Goal: Task Accomplishment & Management: Manage account settings

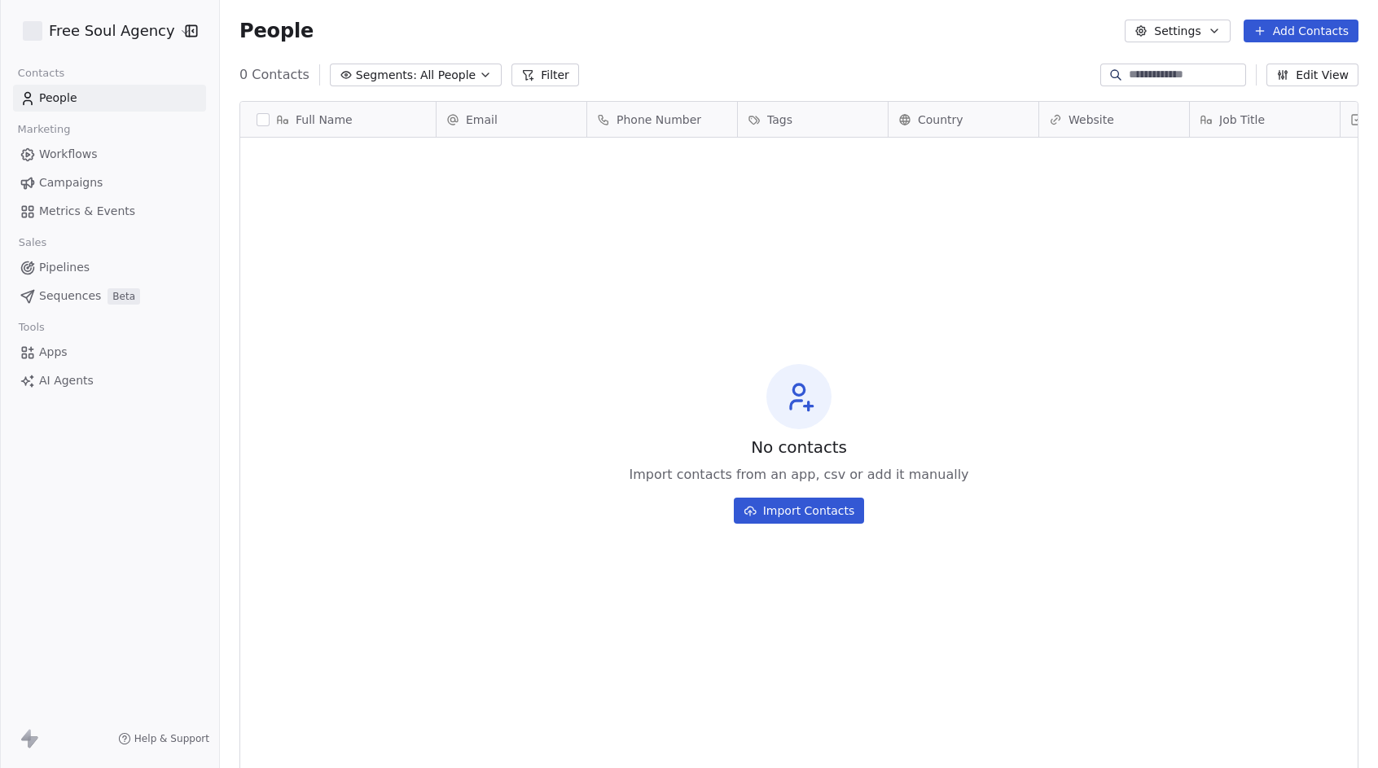
scroll to position [663, 1146]
click at [170, 31] on html "Free Soul Agency Contacts People Marketing Workflows Campaigns Metrics & Events…" at bounding box center [689, 384] width 1378 height 768
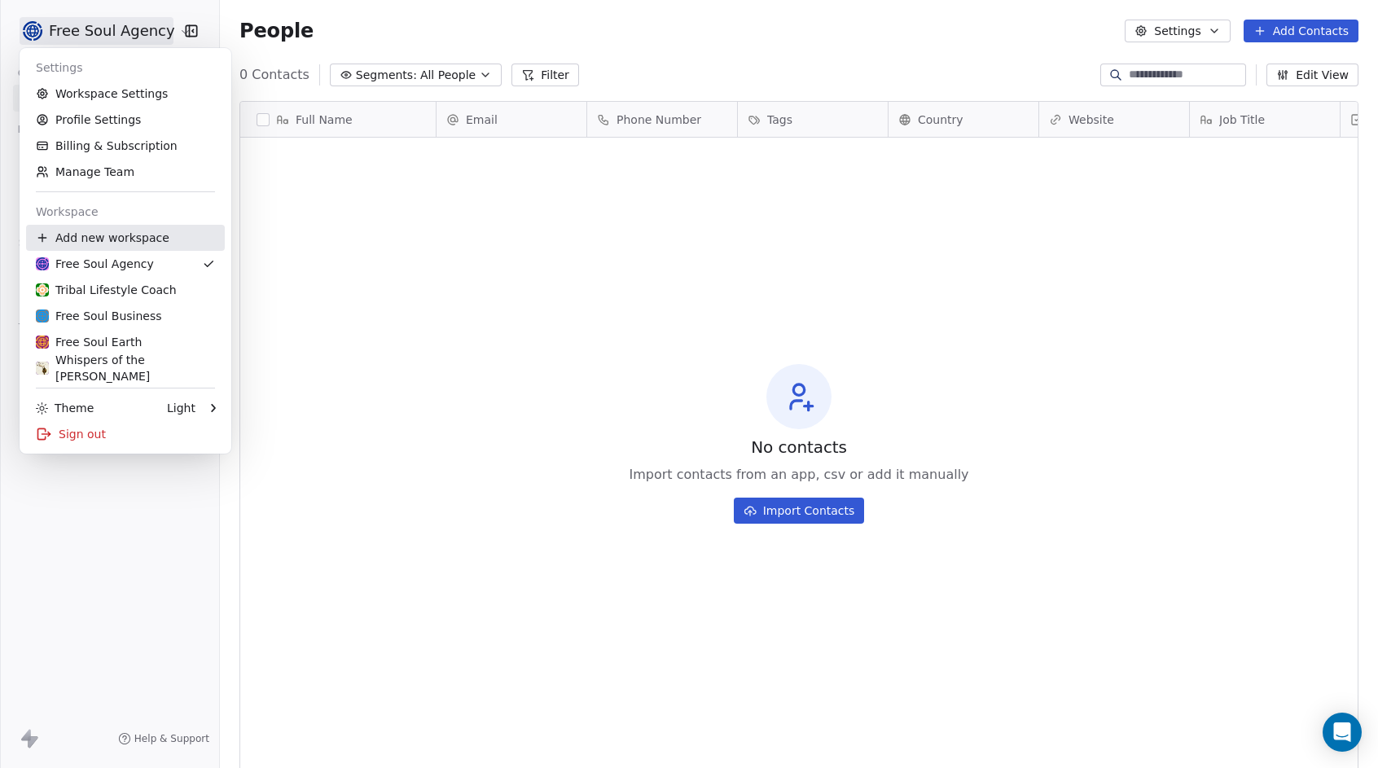
click at [150, 234] on div "Add new workspace" at bounding box center [125, 238] width 199 height 26
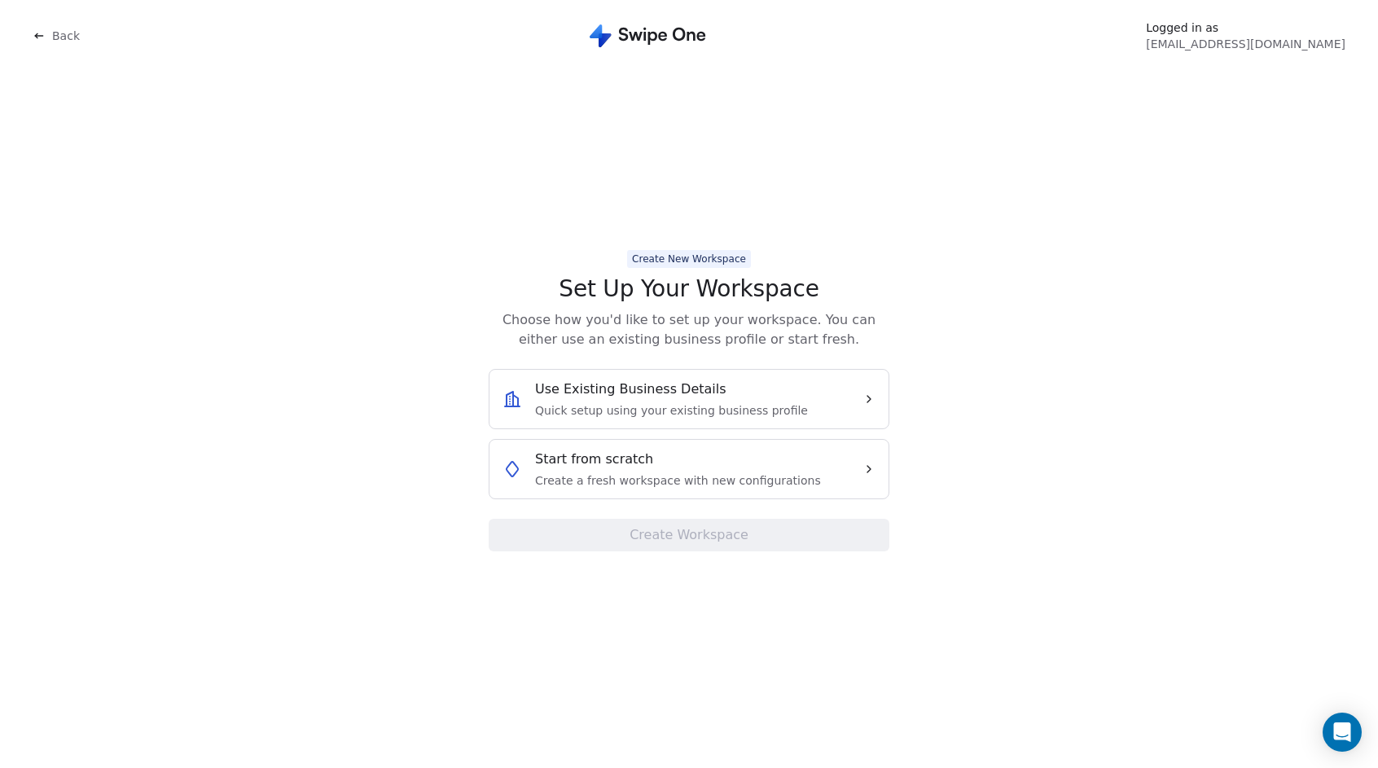
click at [652, 468] on div "Start from scratch Create a fresh workspace with new configurations" at bounding box center [678, 469] width 286 height 39
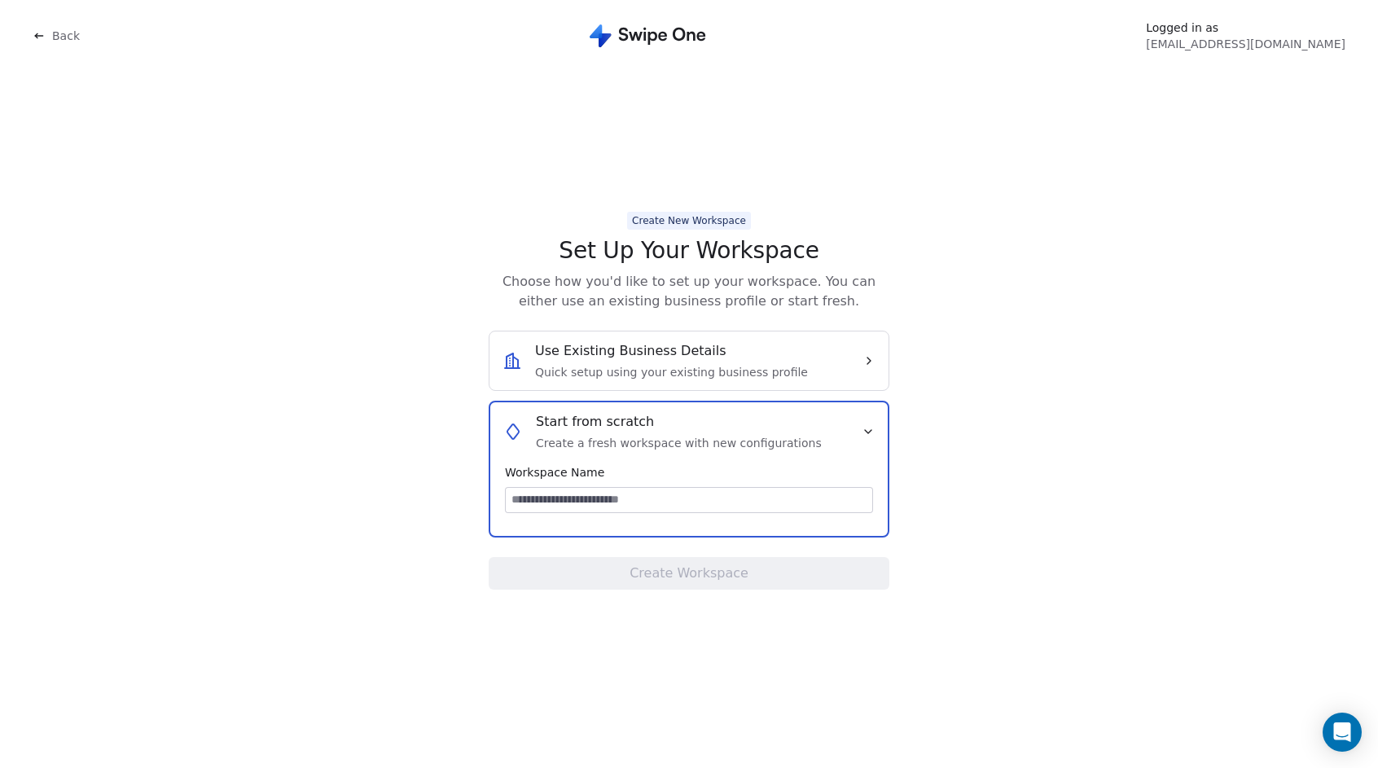
click at [617, 498] on input at bounding box center [689, 500] width 366 height 24
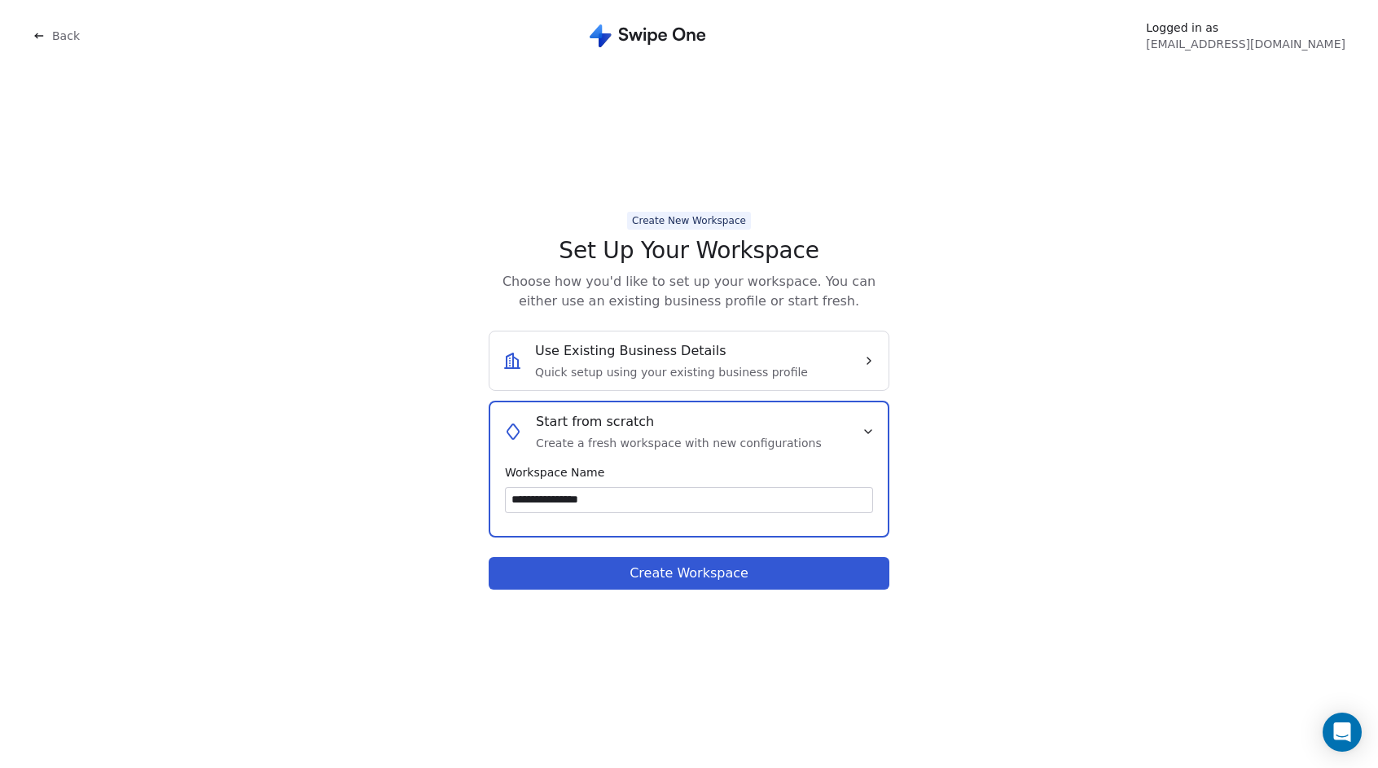
type input "**********"
click at [742, 571] on button "Create Workspace" at bounding box center [689, 573] width 401 height 33
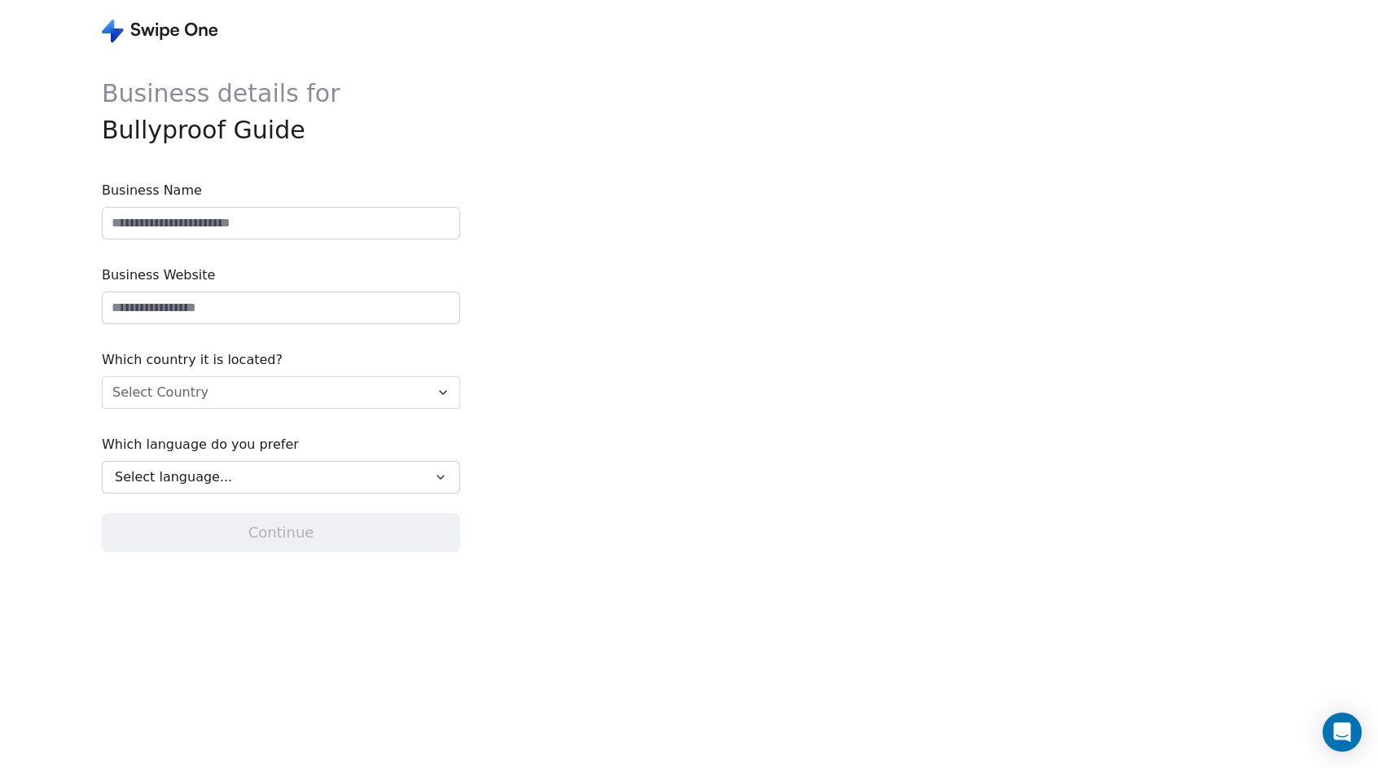
click at [338, 213] on input at bounding box center [281, 223] width 357 height 31
type input "**********"
click at [189, 314] on input "url" at bounding box center [281, 307] width 357 height 31
paste input "**********"
type input "**********"
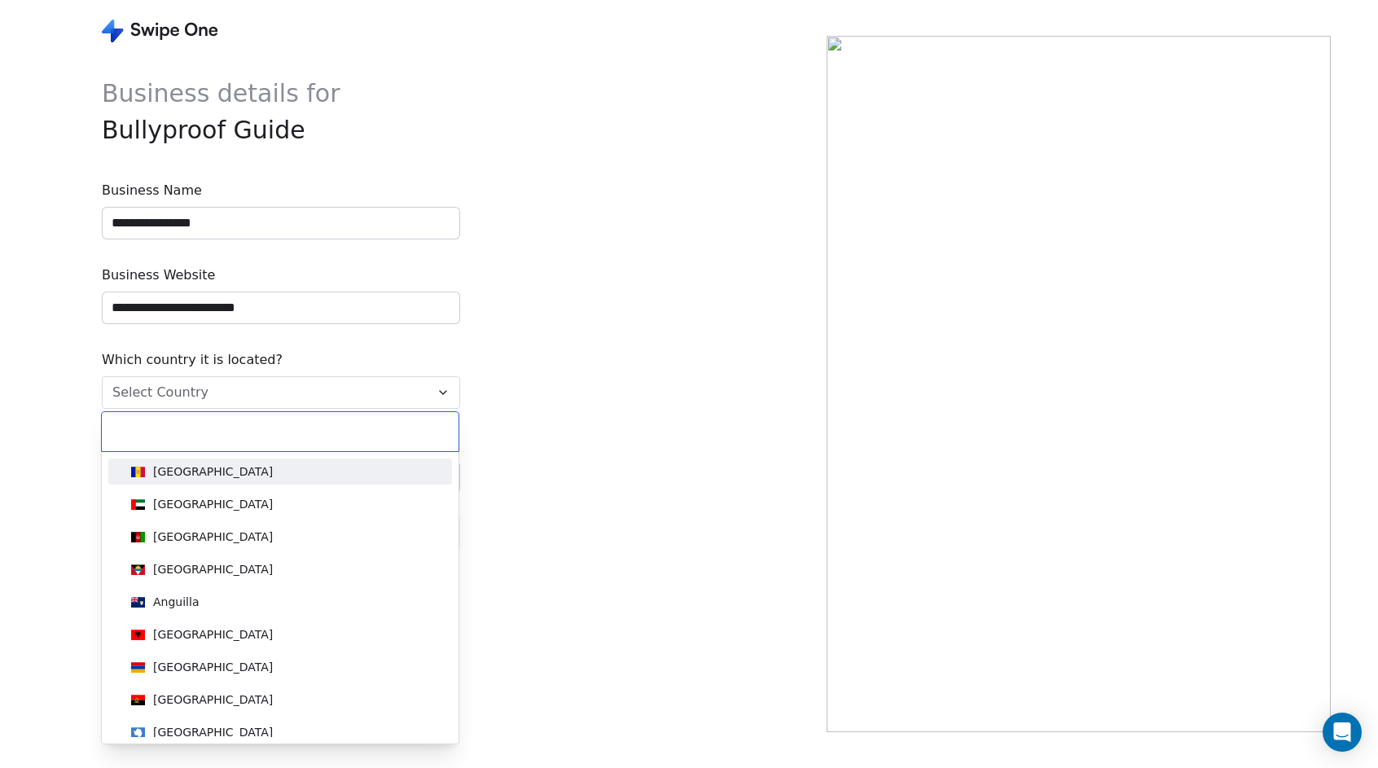
click at [173, 393] on html "**********" at bounding box center [689, 384] width 1378 height 768
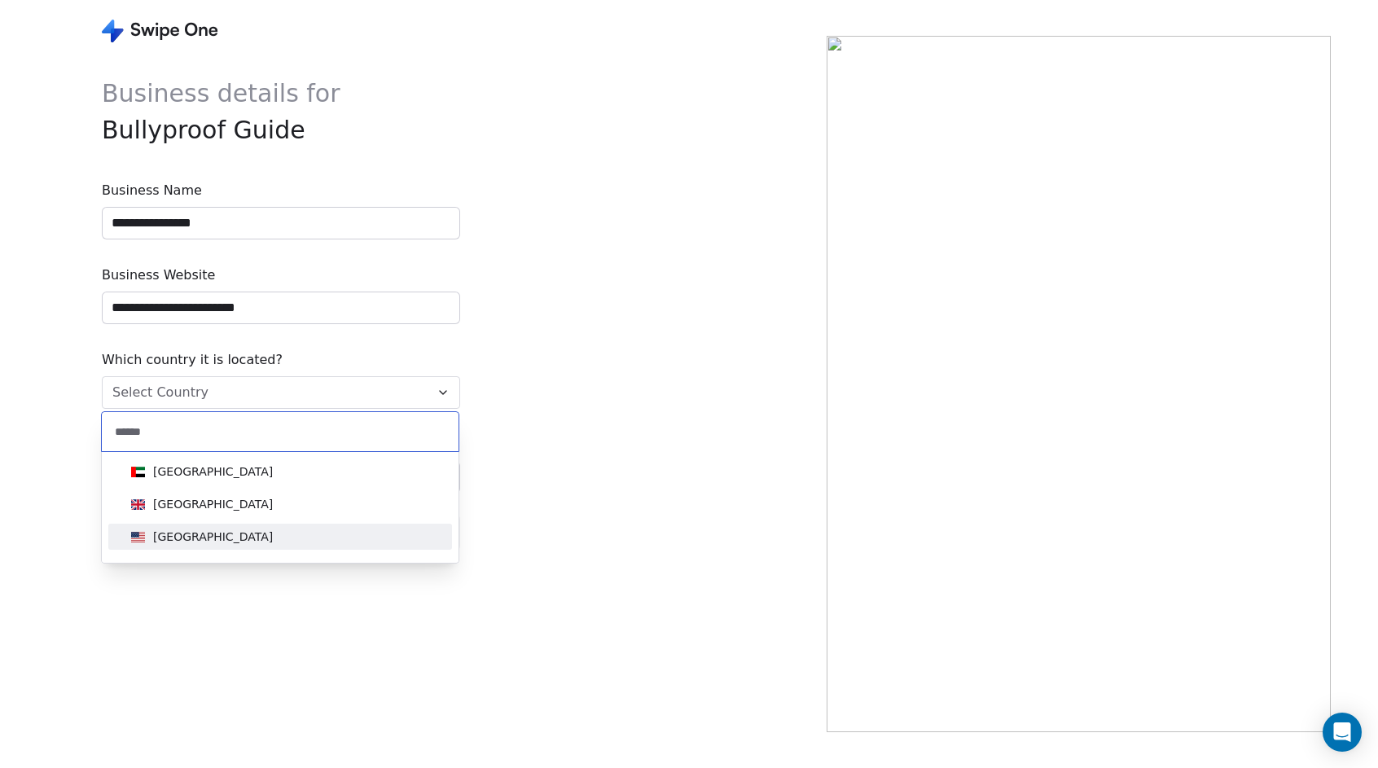
type input "******"
click at [142, 529] on span "United States" at bounding box center [202, 537] width 155 height 18
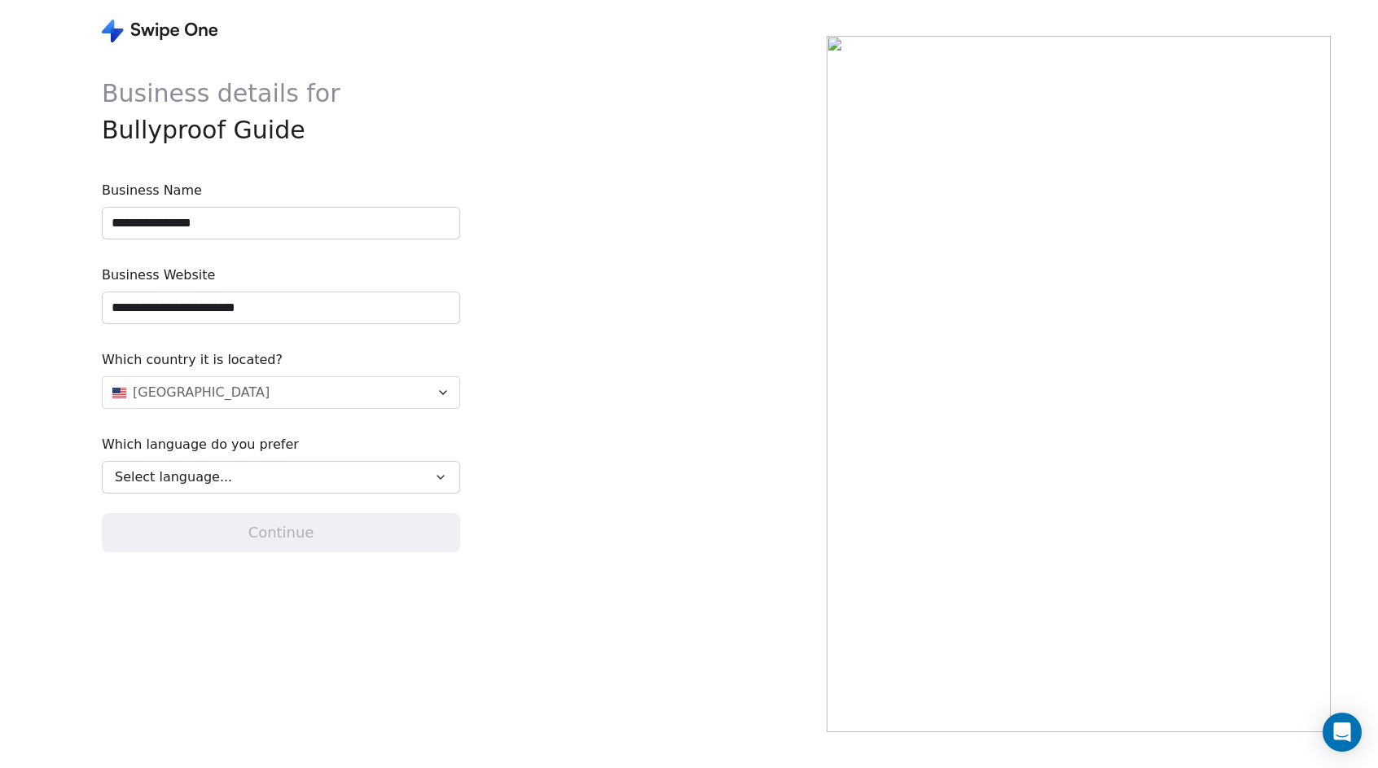
click at [206, 469] on span "Select language..." at bounding box center [173, 477] width 117 height 20
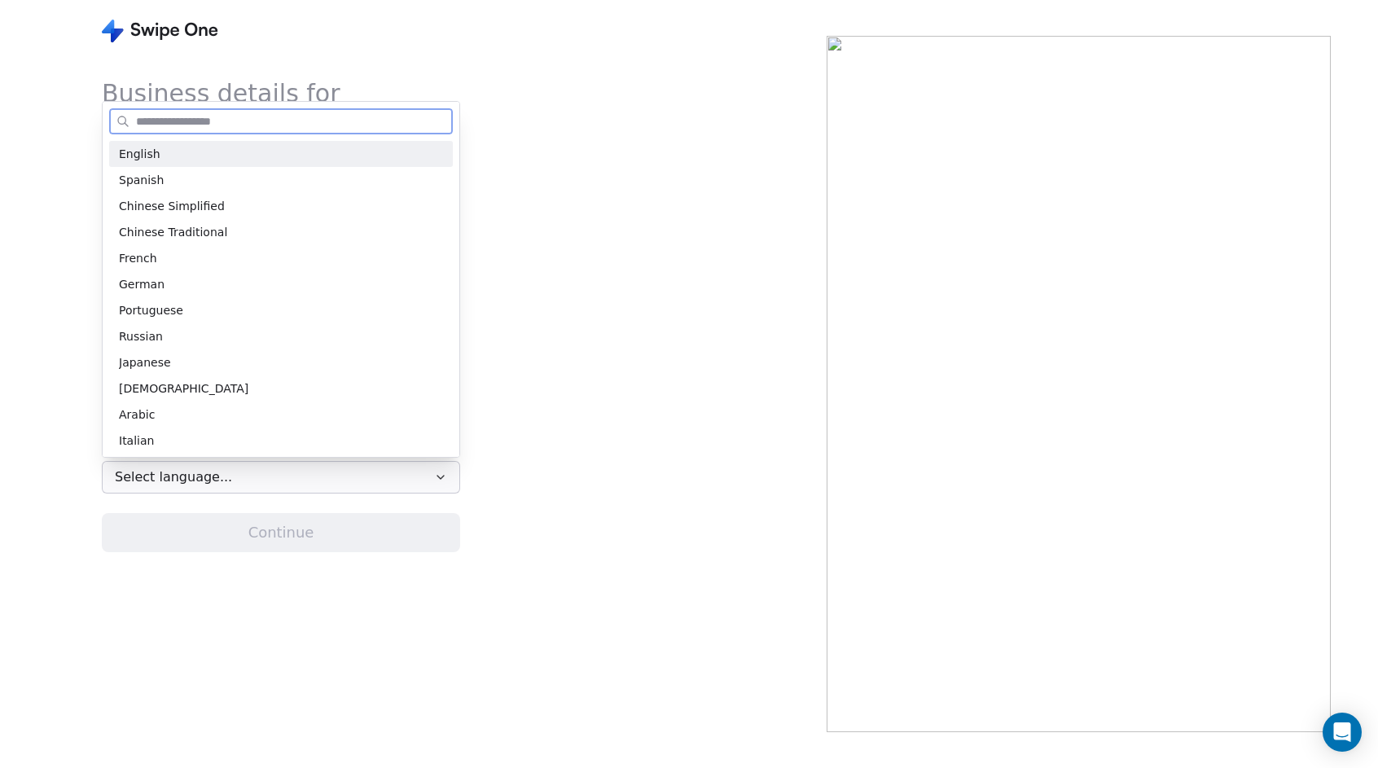
click at [202, 144] on div "English" at bounding box center [281, 154] width 344 height 26
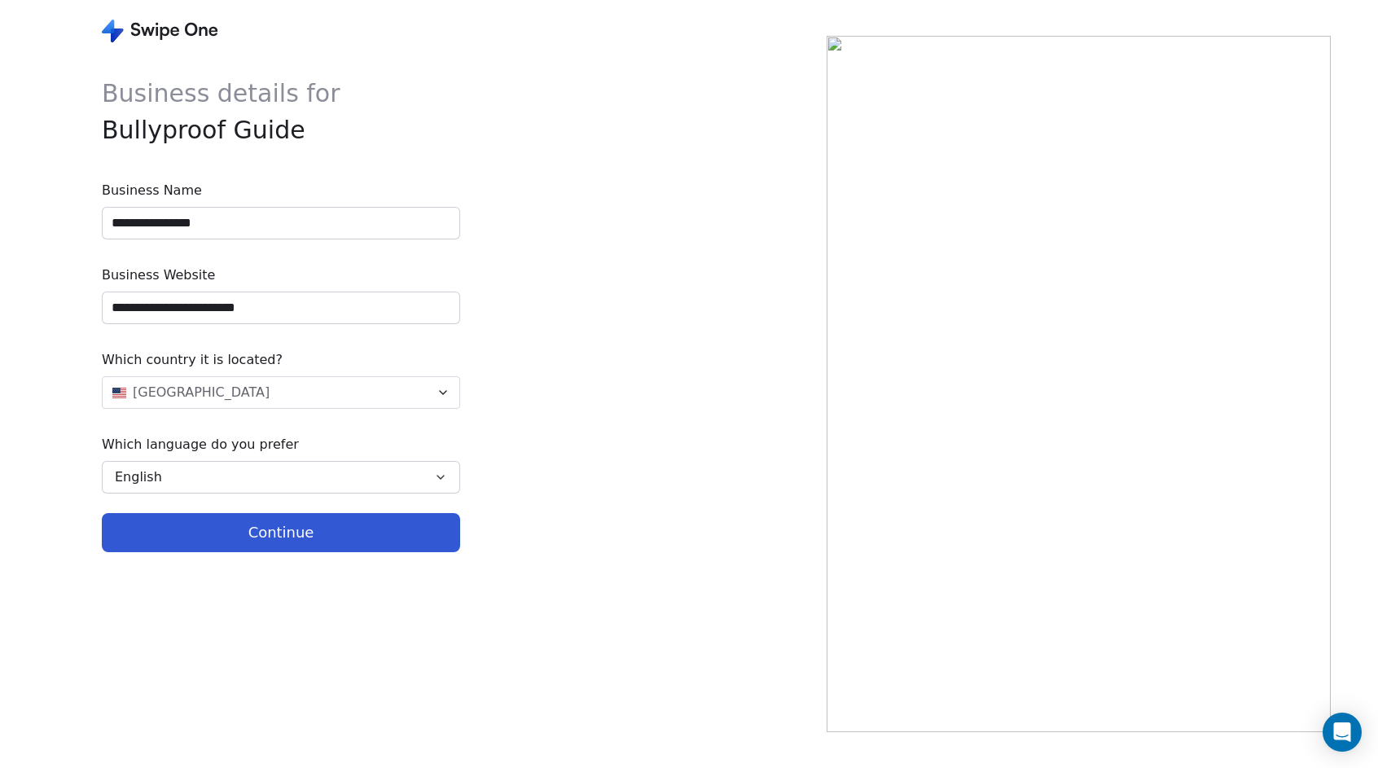
click at [340, 531] on button "Continue" at bounding box center [281, 532] width 358 height 39
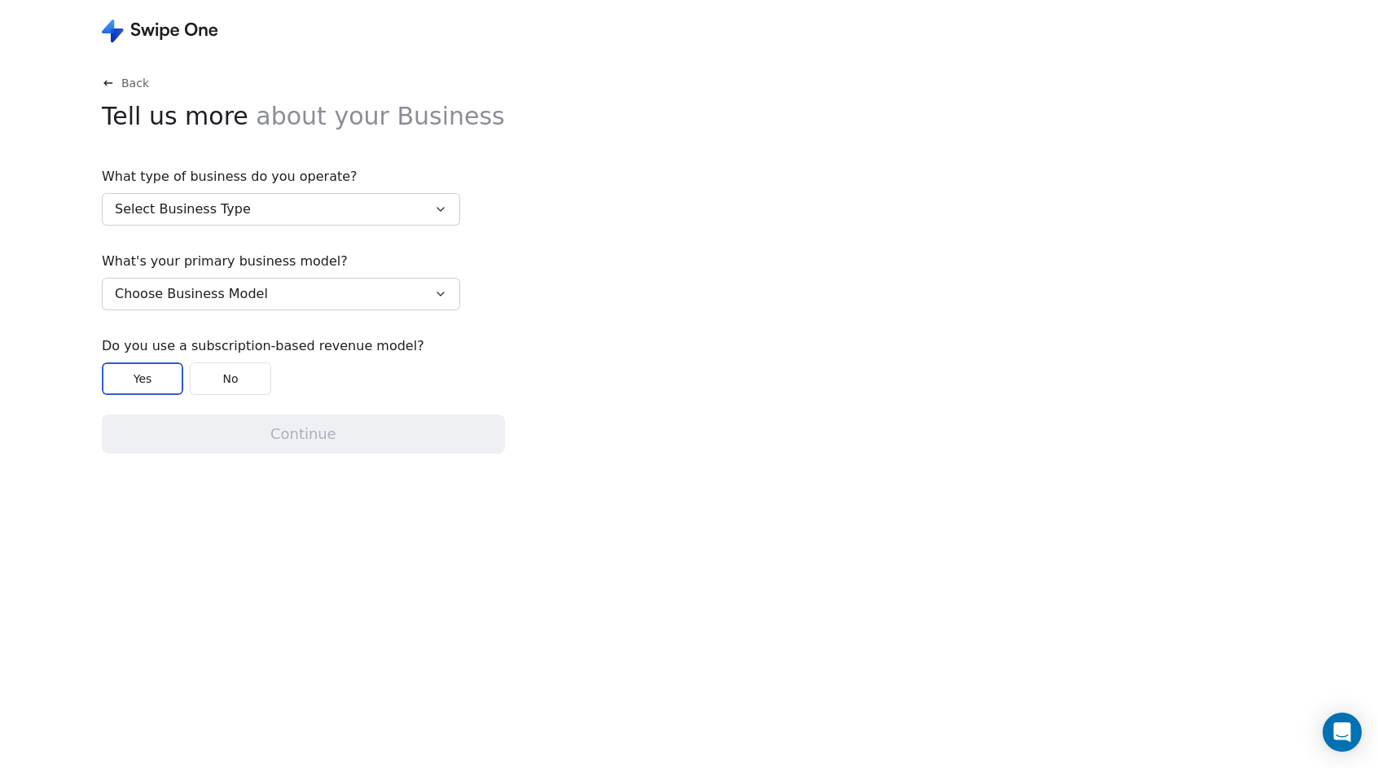
click at [322, 200] on button "Select Business Type" at bounding box center [281, 209] width 358 height 33
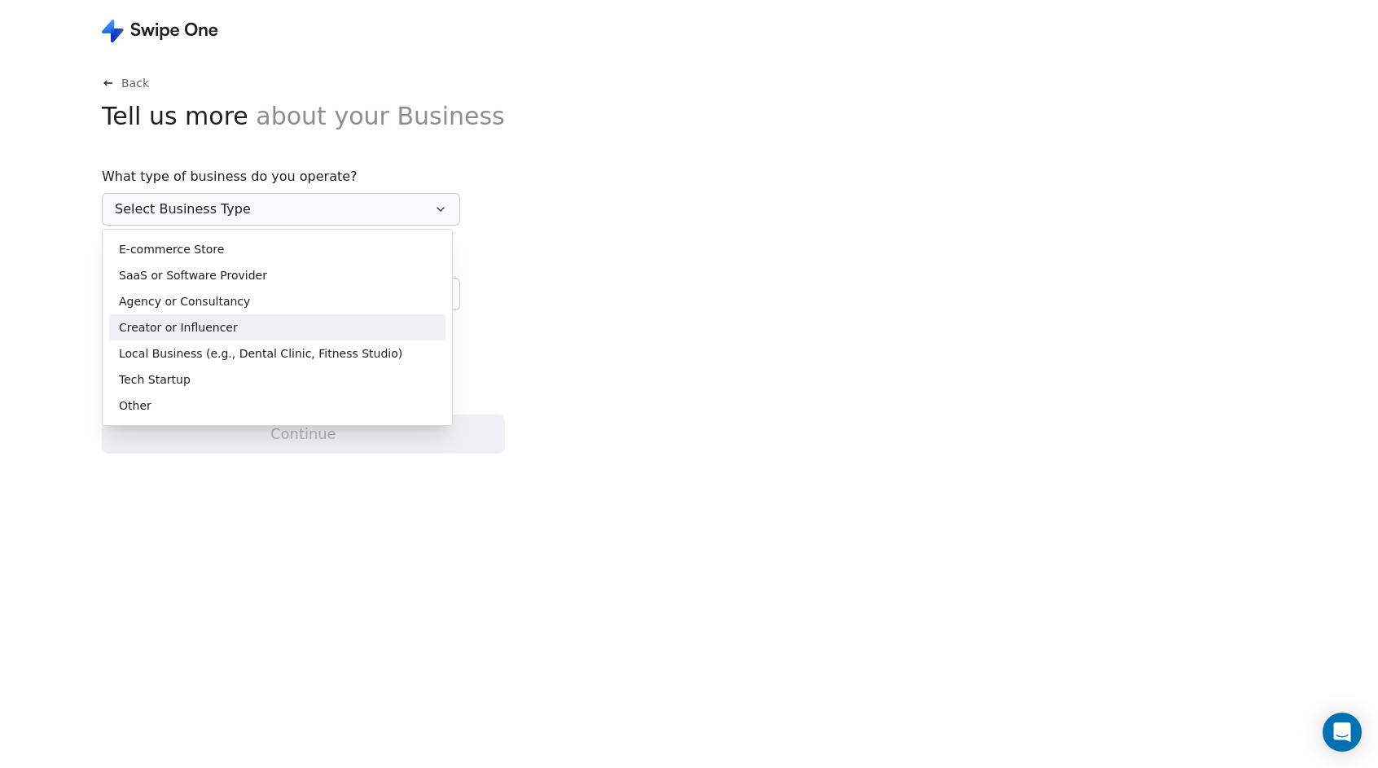
click at [210, 324] on span "Creator or Influencer" at bounding box center [178, 327] width 119 height 17
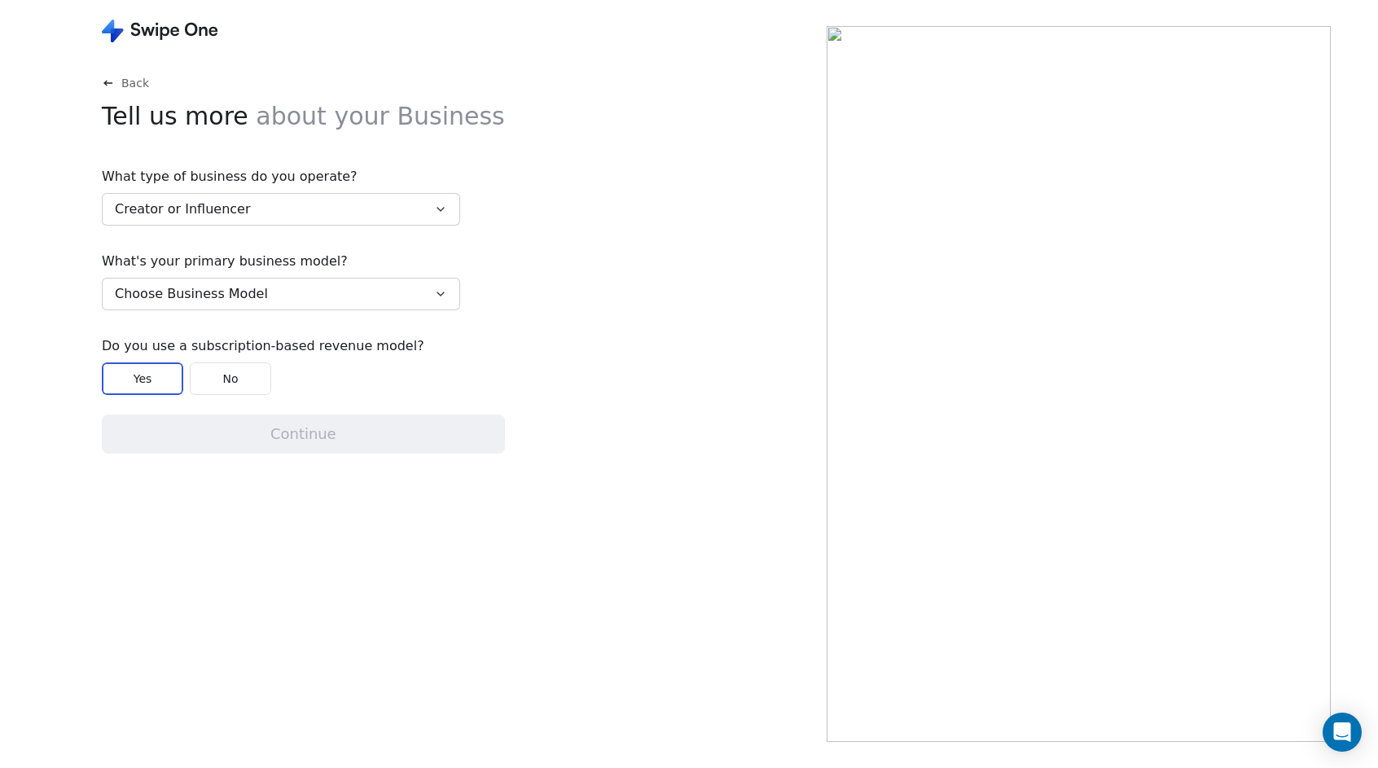
click at [256, 290] on span "Choose Business Model" at bounding box center [191, 294] width 153 height 20
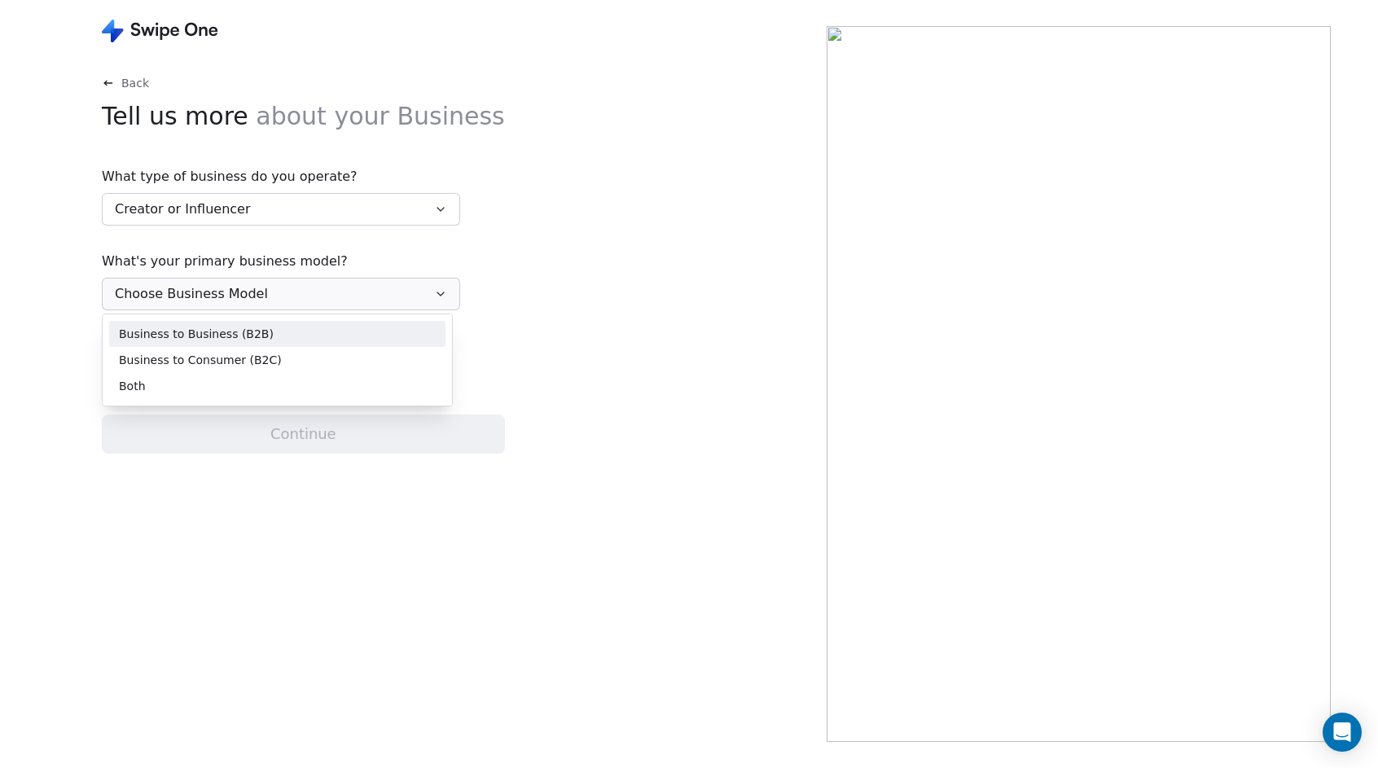
click at [239, 334] on span "Business to Business (B2B)" at bounding box center [196, 334] width 155 height 17
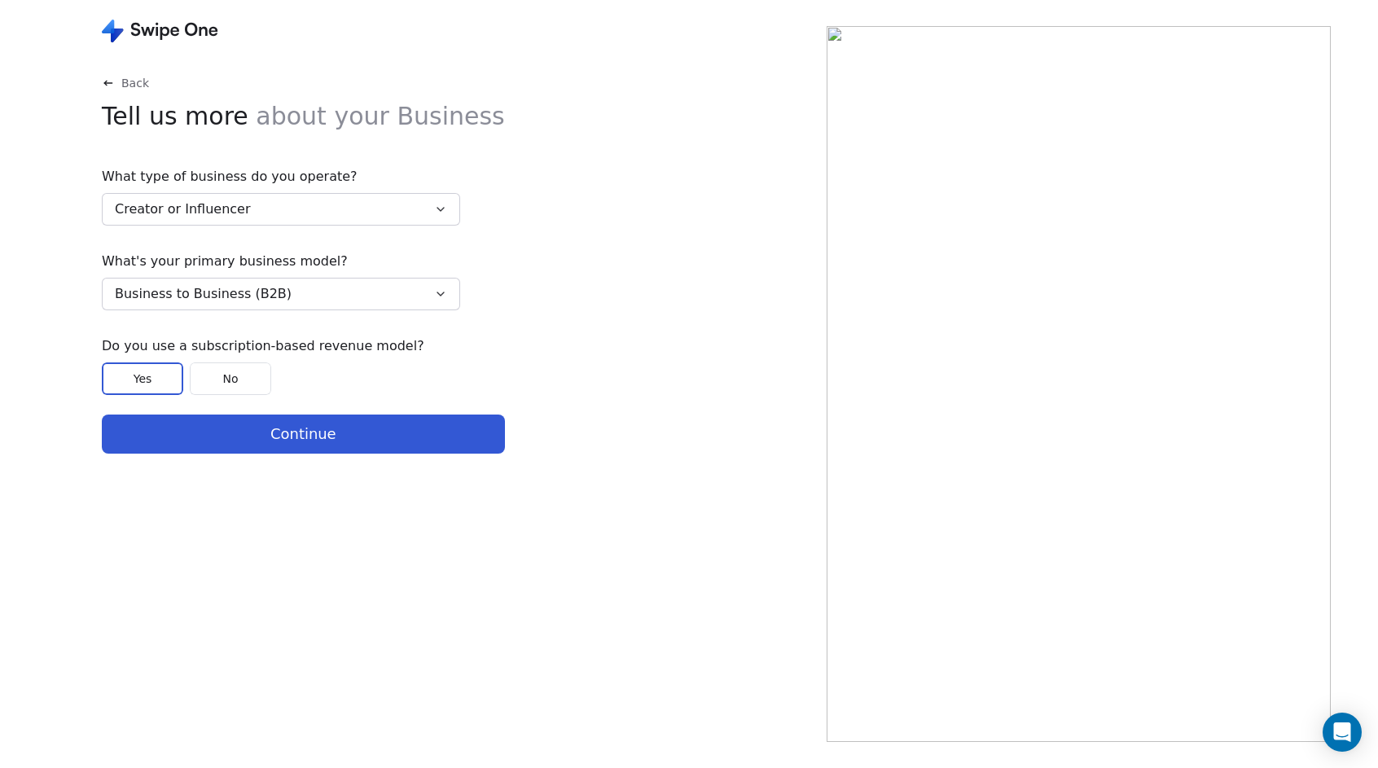
click at [253, 430] on button "Continue" at bounding box center [303, 434] width 403 height 39
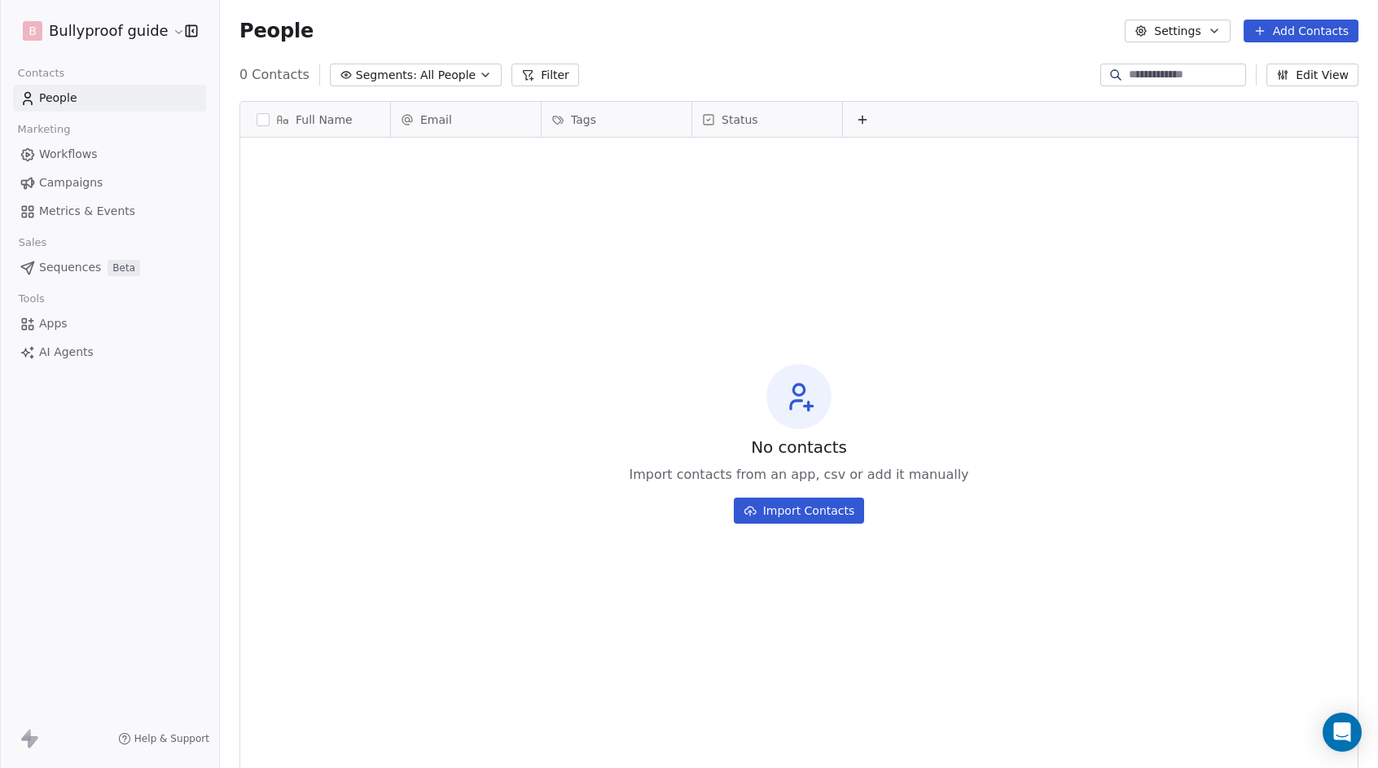
scroll to position [663, 1146]
click at [1191, 35] on button "Settings" at bounding box center [1177, 31] width 105 height 23
click at [1156, 287] on html "B Bullyproof guide Contacts People Marketing Workflows Campaigns Metrics & Even…" at bounding box center [689, 384] width 1378 height 768
click at [919, 357] on div "No contacts Import contacts from an app, csv or add it manually Import Contacts" at bounding box center [798, 443] width 1117 height 605
click at [56, 154] on span "Workflows" at bounding box center [68, 154] width 59 height 17
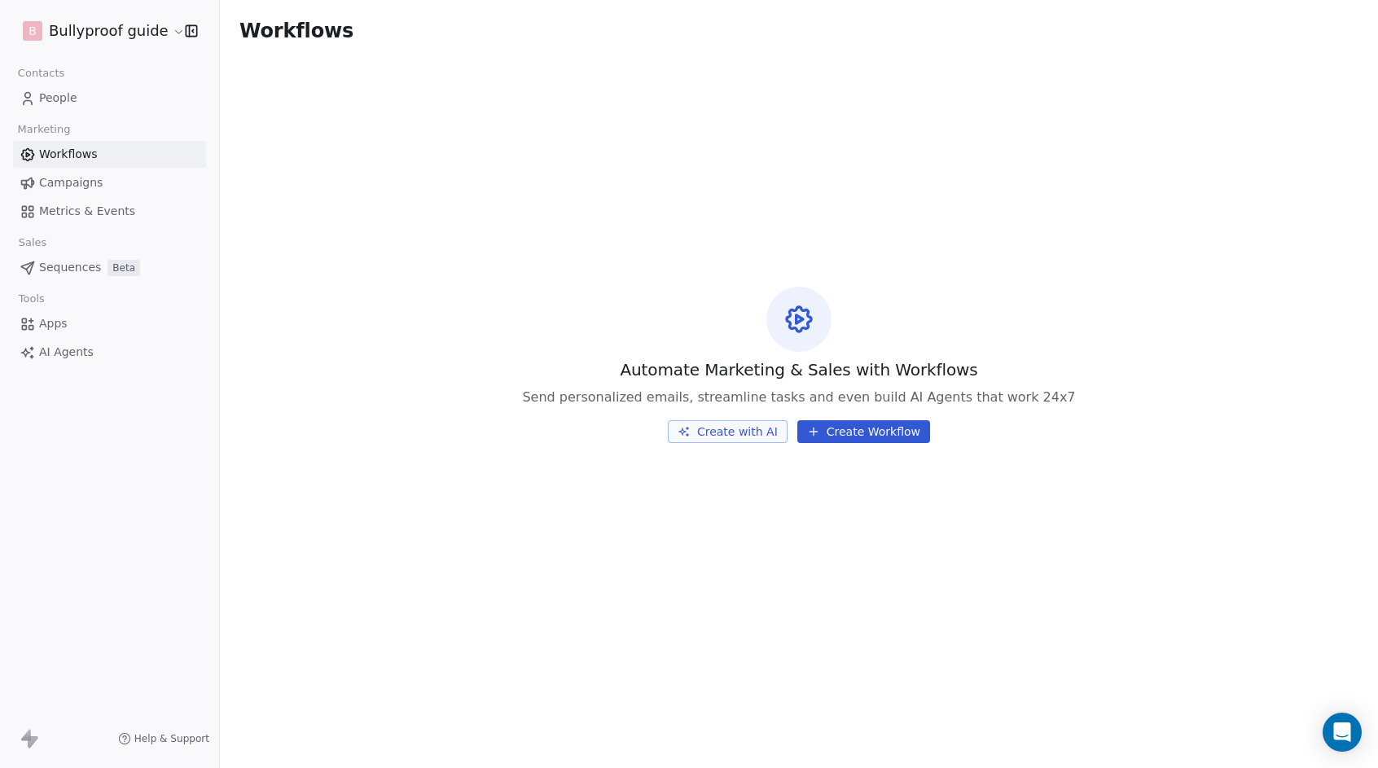
click at [73, 183] on span "Campaigns" at bounding box center [71, 182] width 64 height 17
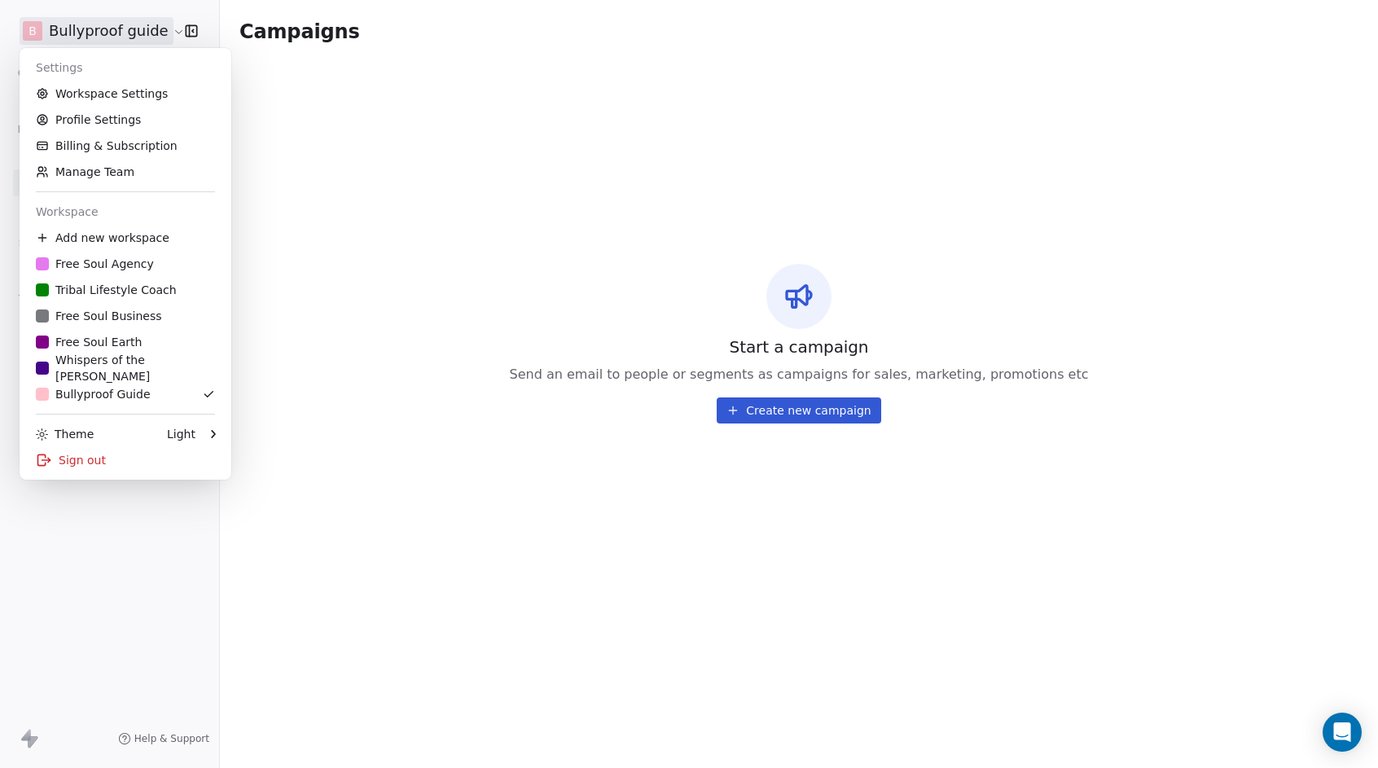
click at [169, 32] on html "B Bullyproof guide Contacts People Marketing Workflows Campaigns Metrics & Even…" at bounding box center [689, 384] width 1378 height 768
click at [109, 176] on link "Manage Team" at bounding box center [125, 172] width 199 height 26
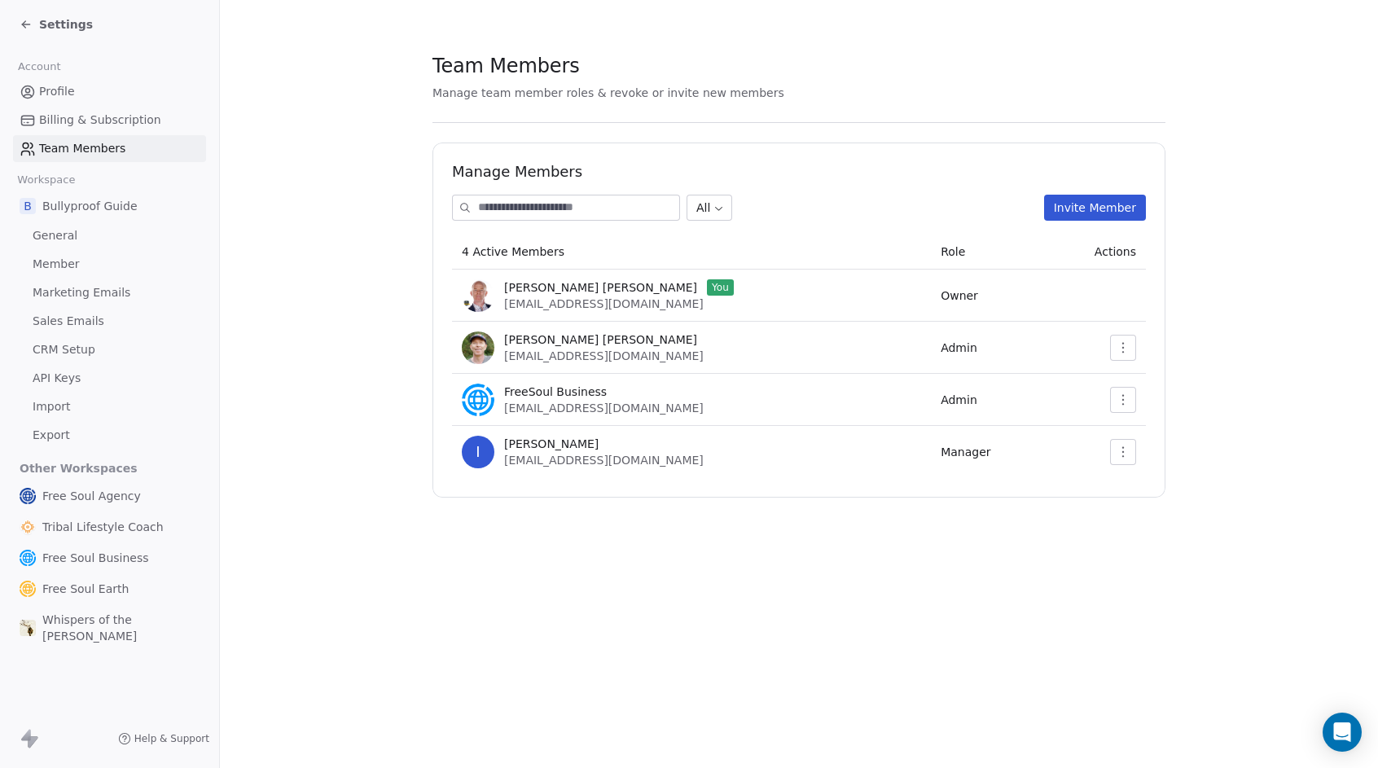
click at [1104, 210] on button "Invite Member" at bounding box center [1095, 208] width 102 height 26
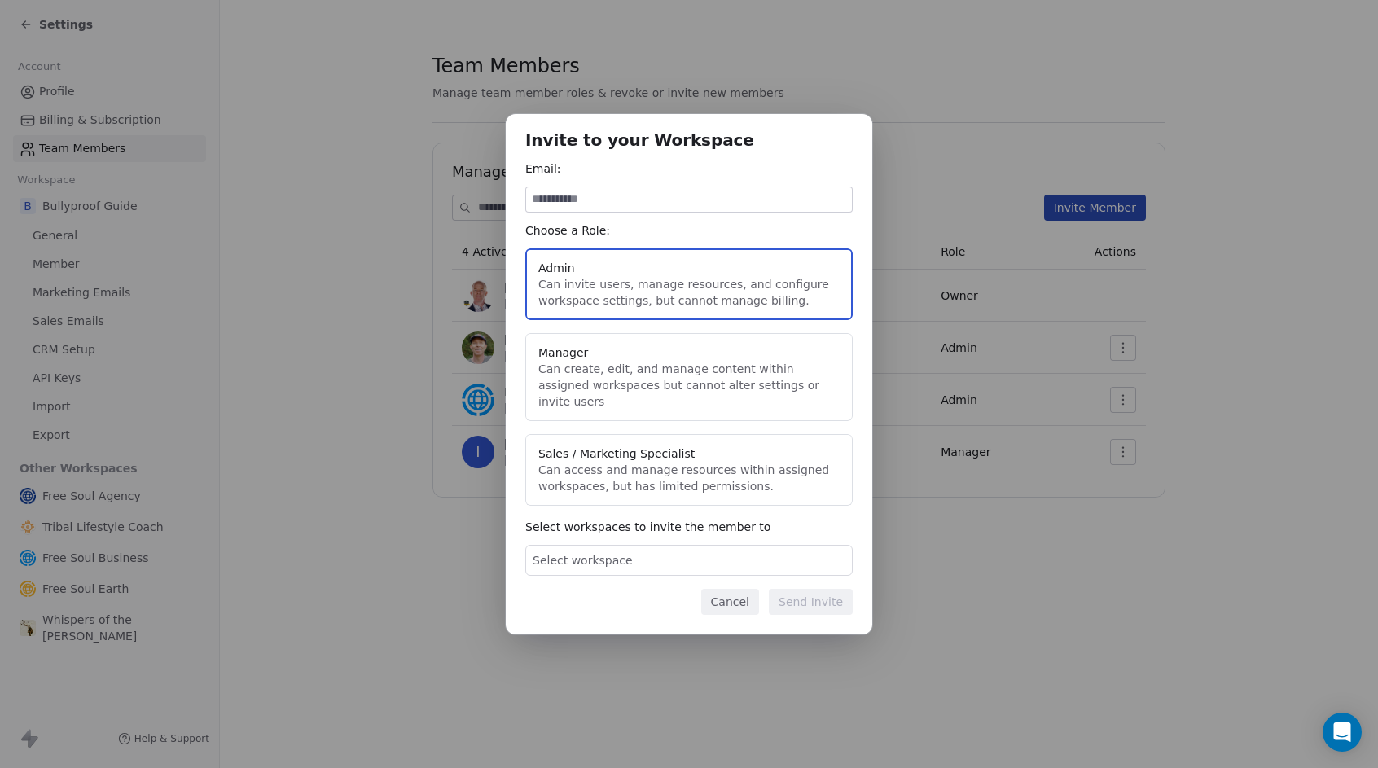
click at [603, 211] on input at bounding box center [689, 199] width 326 height 24
type input "**********"
drag, startPoint x: 573, startPoint y: 209, endPoint x: 731, endPoint y: 219, distance: 158.3
click at [731, 212] on input "**********" at bounding box center [689, 199] width 326 height 24
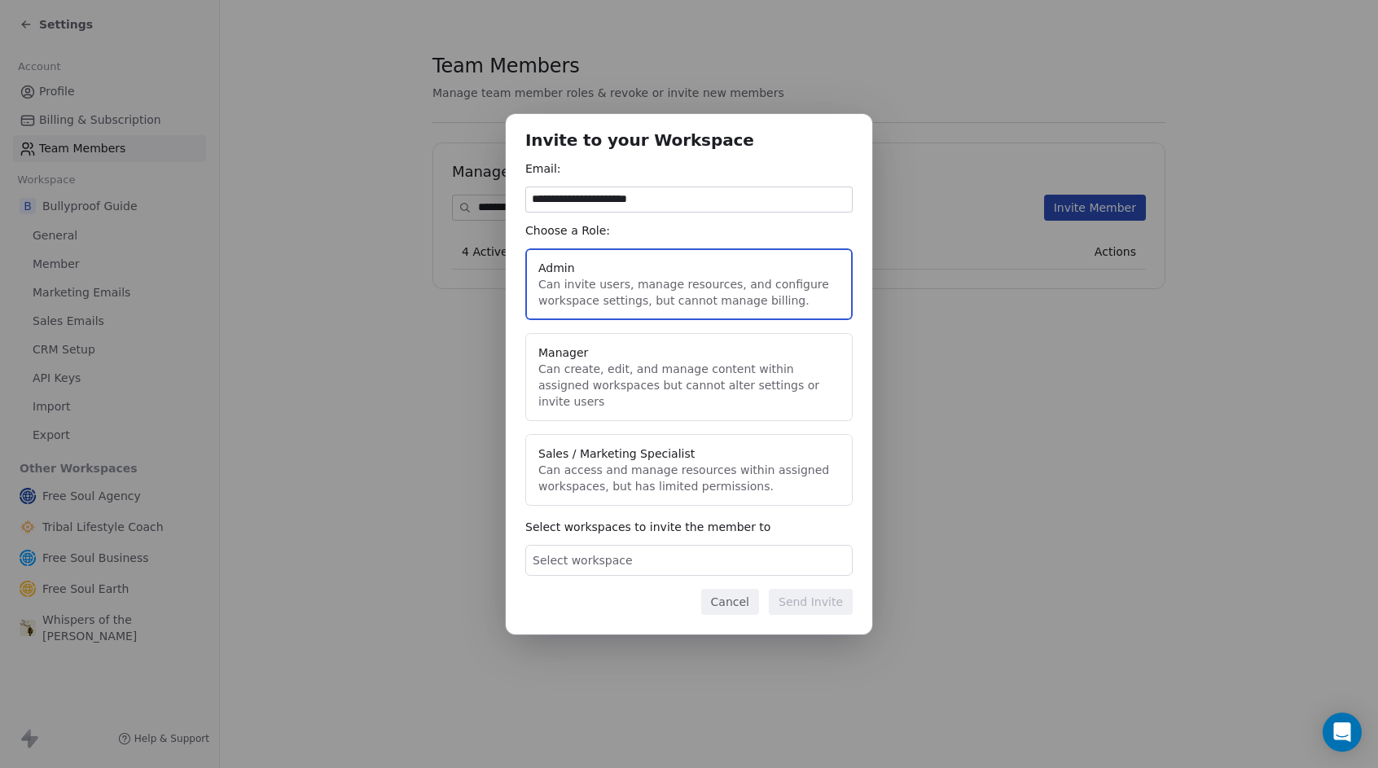
type input "**********"
click at [744, 386] on button "Manager Can create, edit, and manage content within assigned workspaces but can…" at bounding box center [688, 377] width 327 height 88
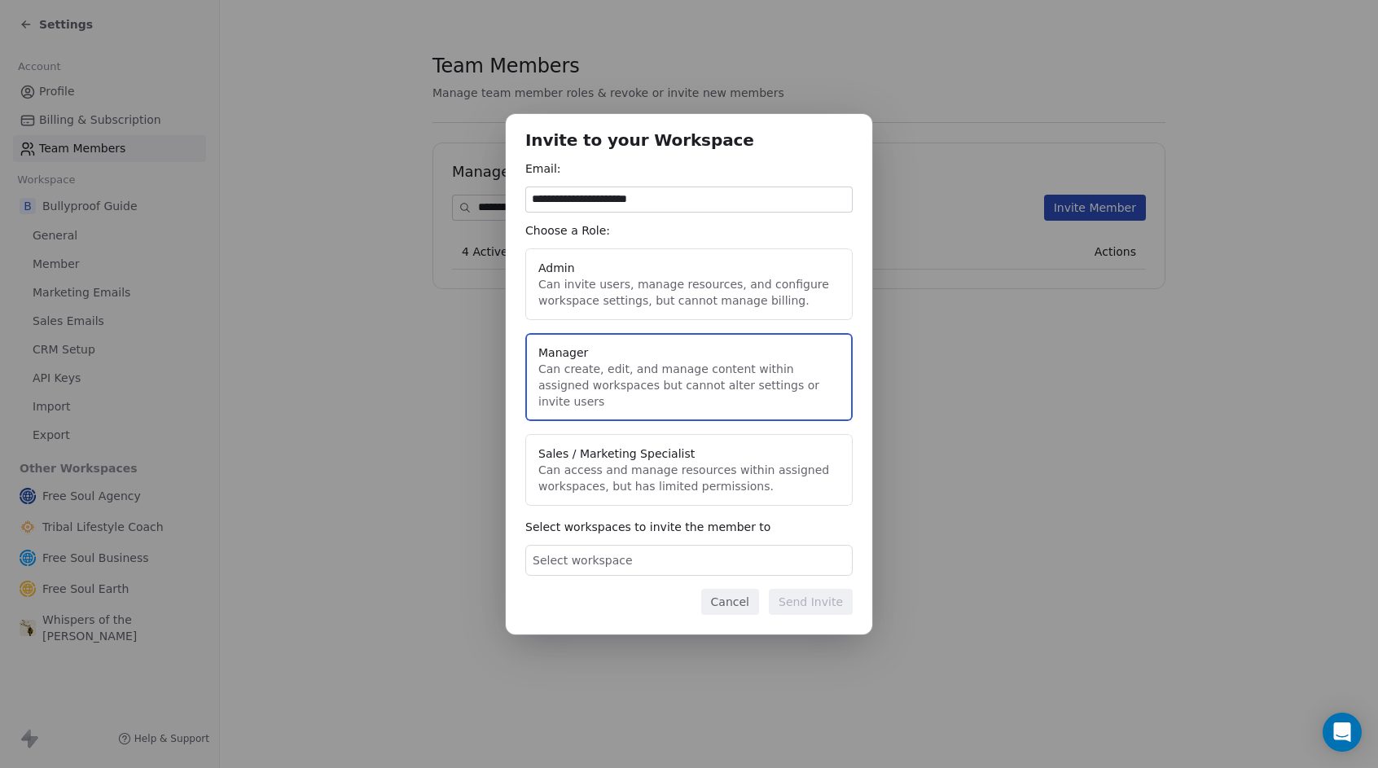
click at [664, 546] on div "Select workspace" at bounding box center [688, 560] width 327 height 31
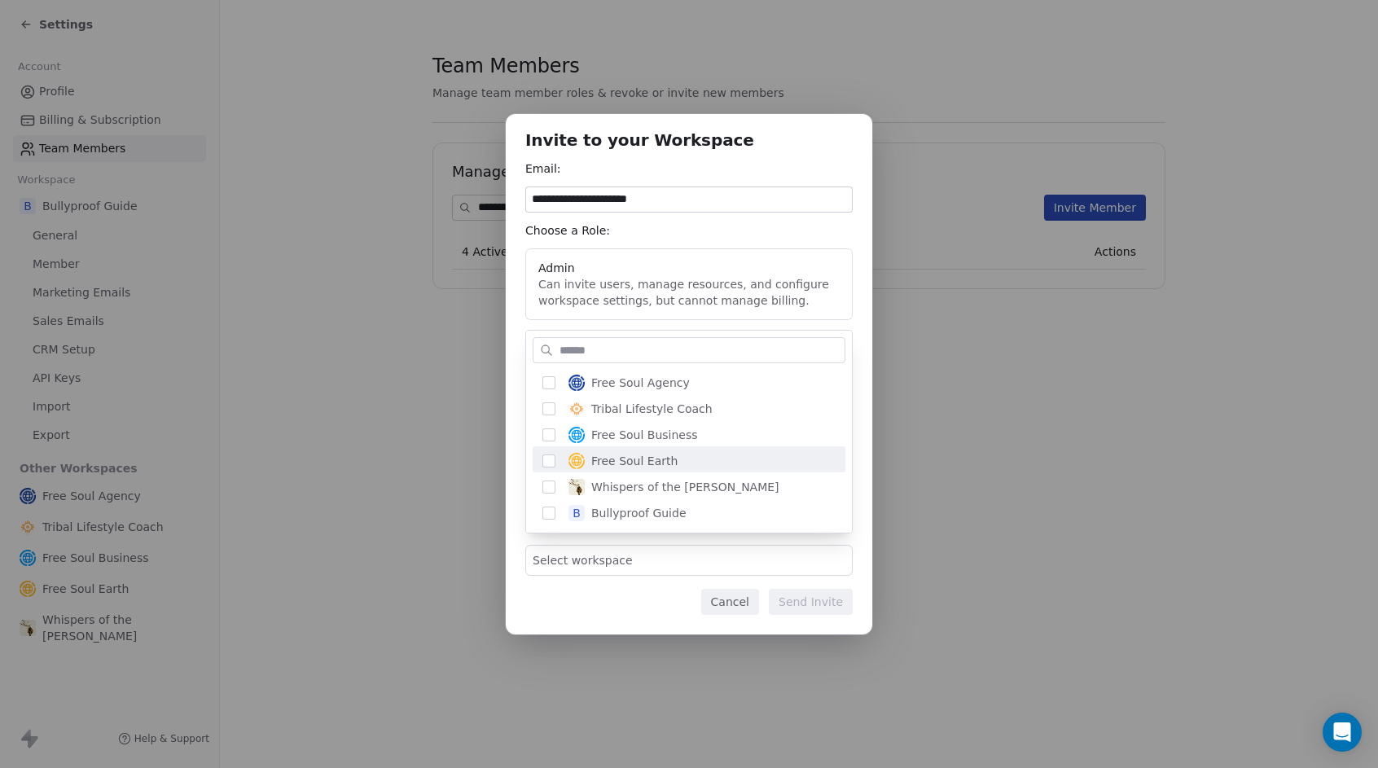
scroll to position [3, 0]
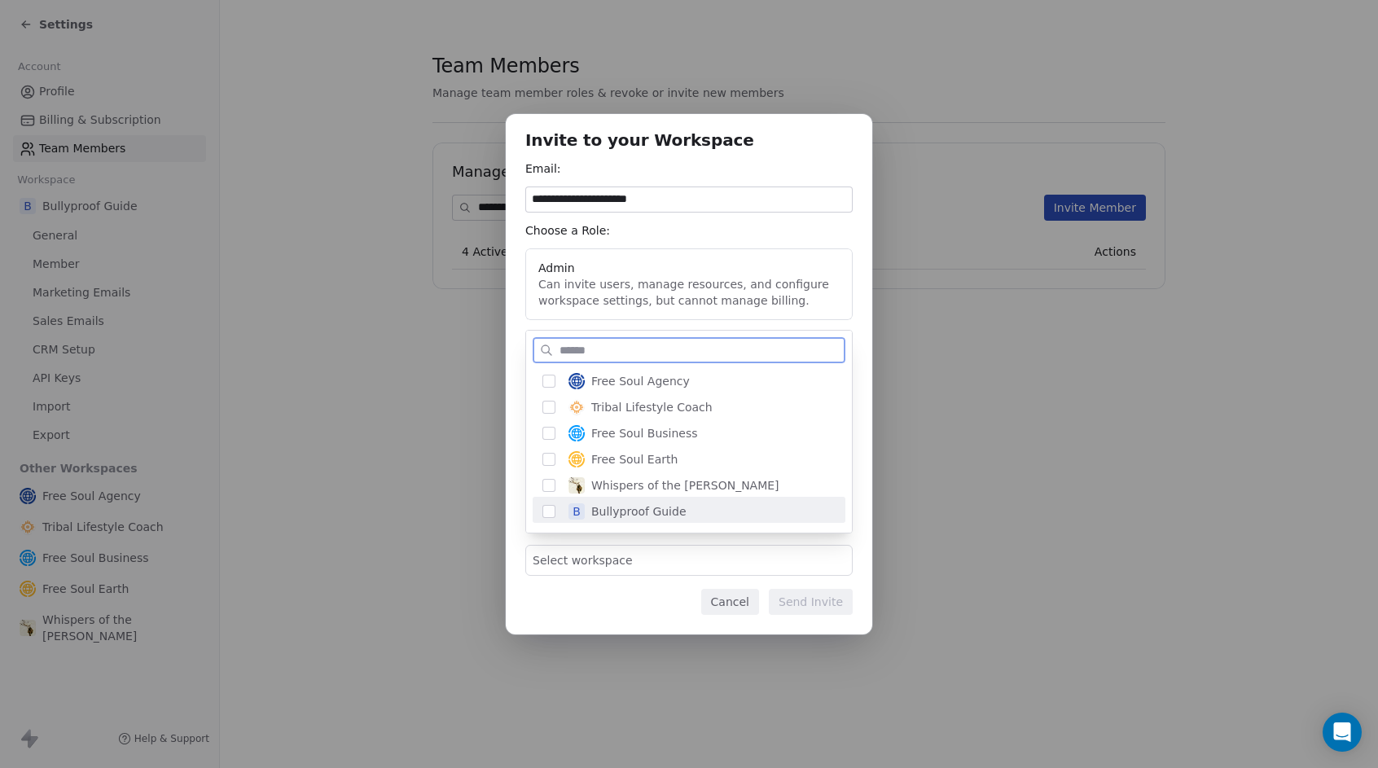
click at [545, 510] on button "Suggestions" at bounding box center [548, 511] width 13 height 13
click at [603, 606] on div "**********" at bounding box center [689, 384] width 1378 height 593
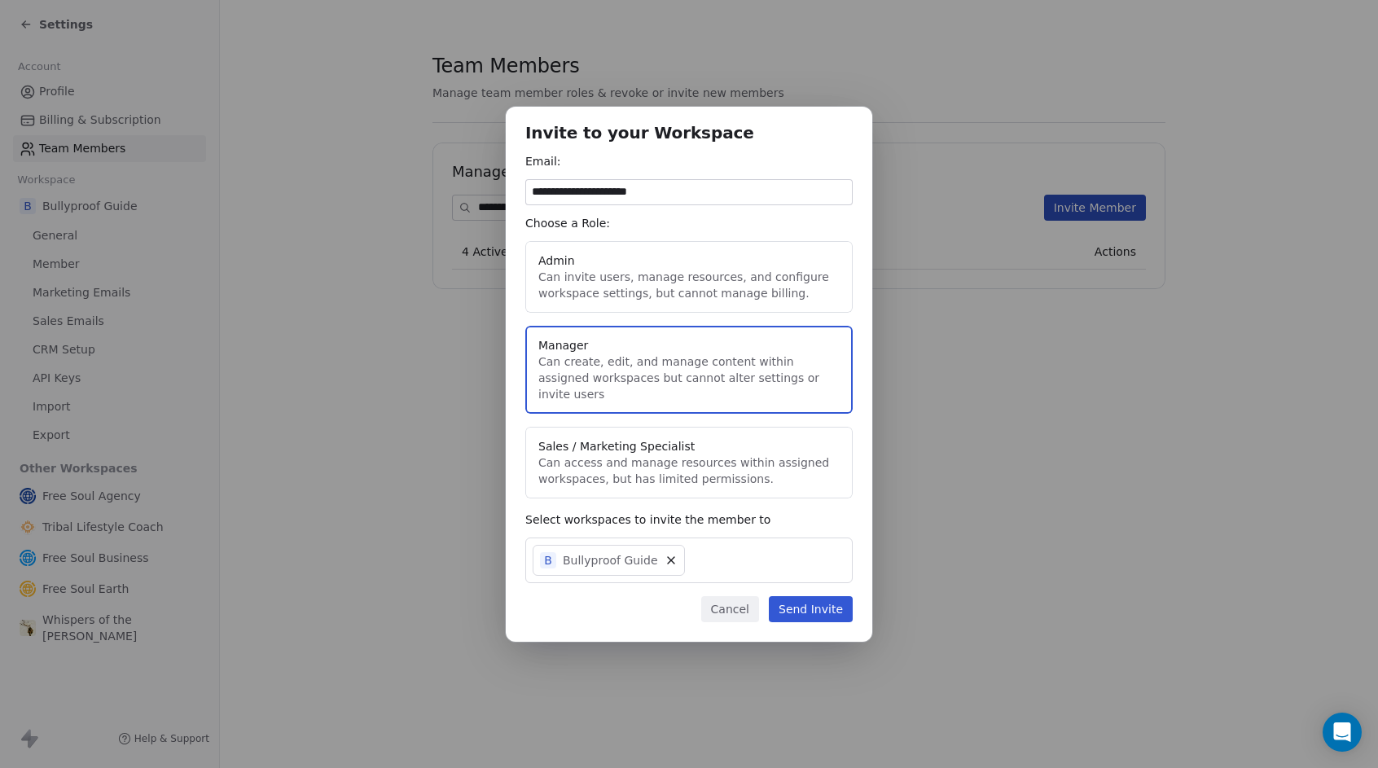
click at [804, 601] on button "Send Invite" at bounding box center [811, 609] width 84 height 26
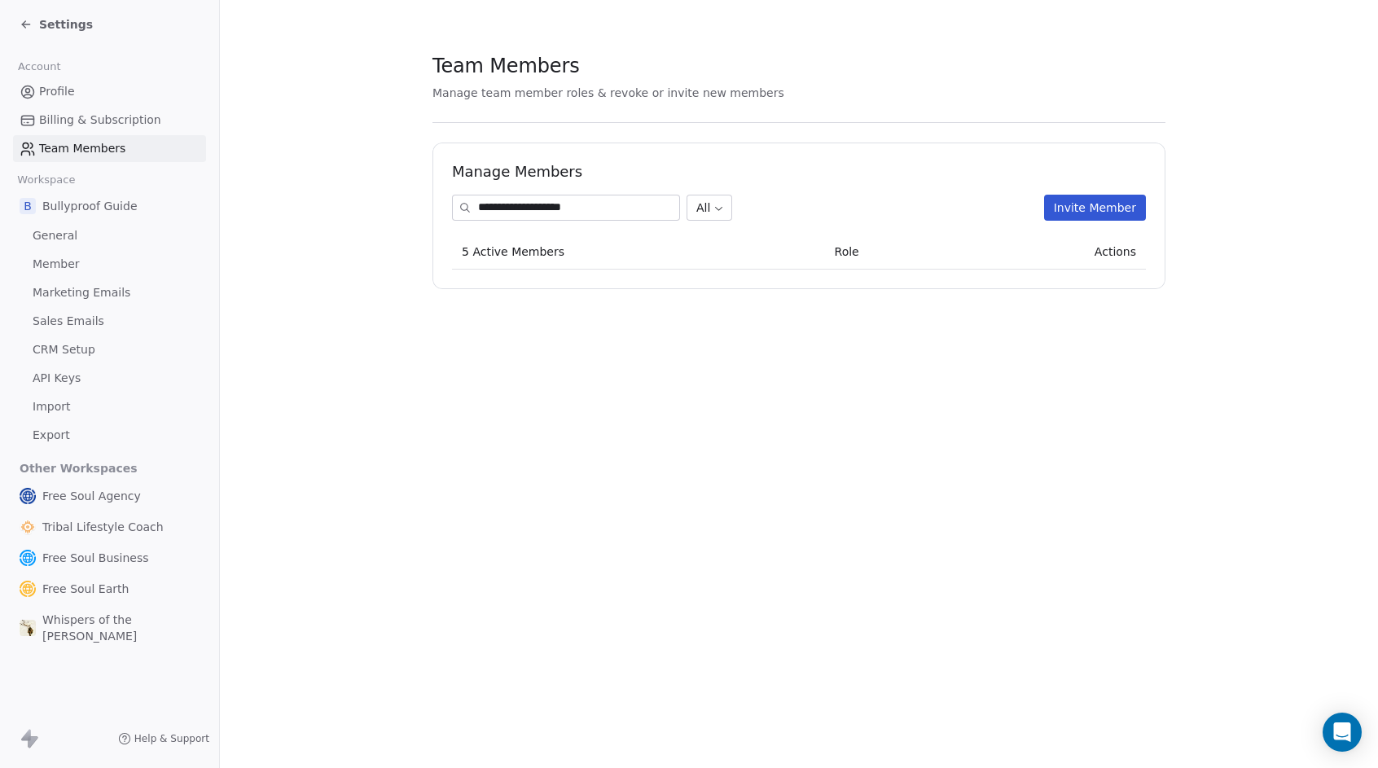
click at [81, 24] on span "Settings" at bounding box center [66, 24] width 54 height 16
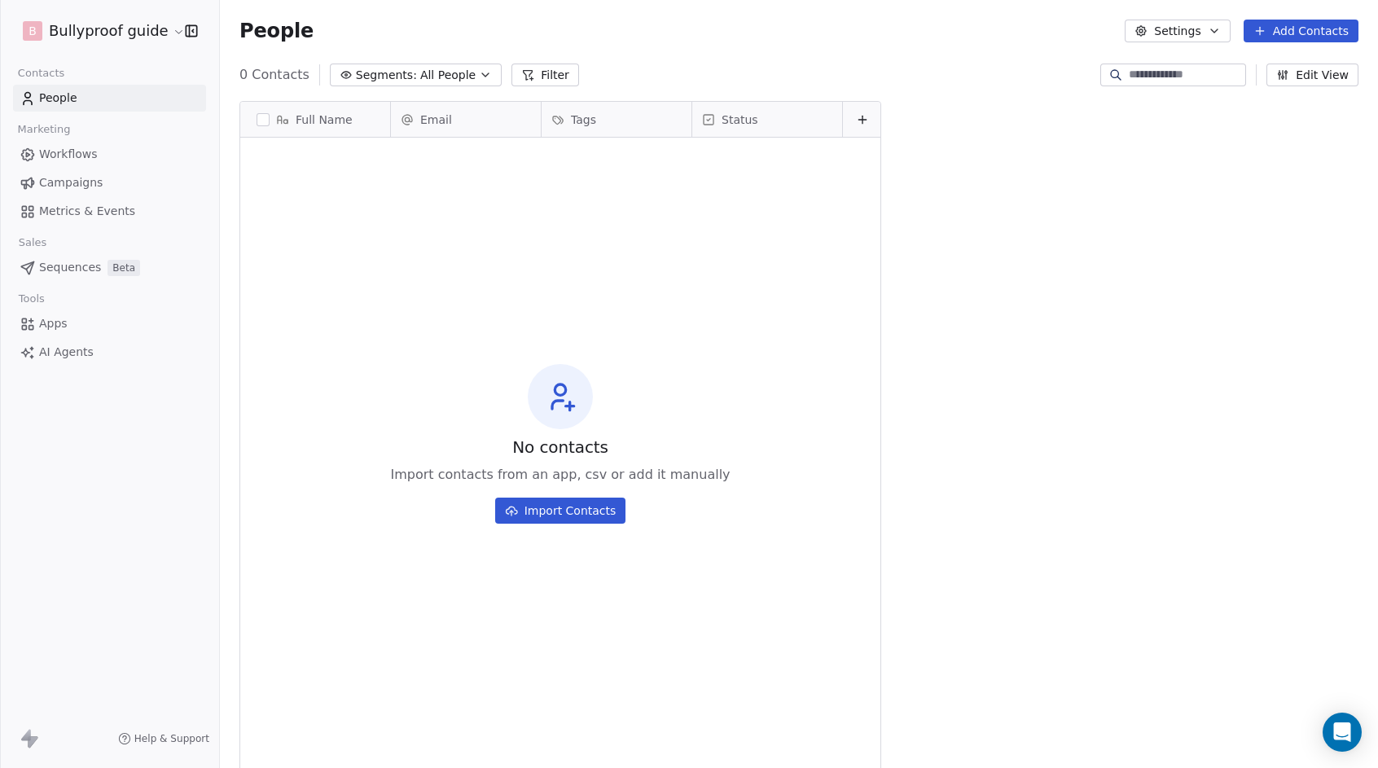
scroll to position [663, 1146]
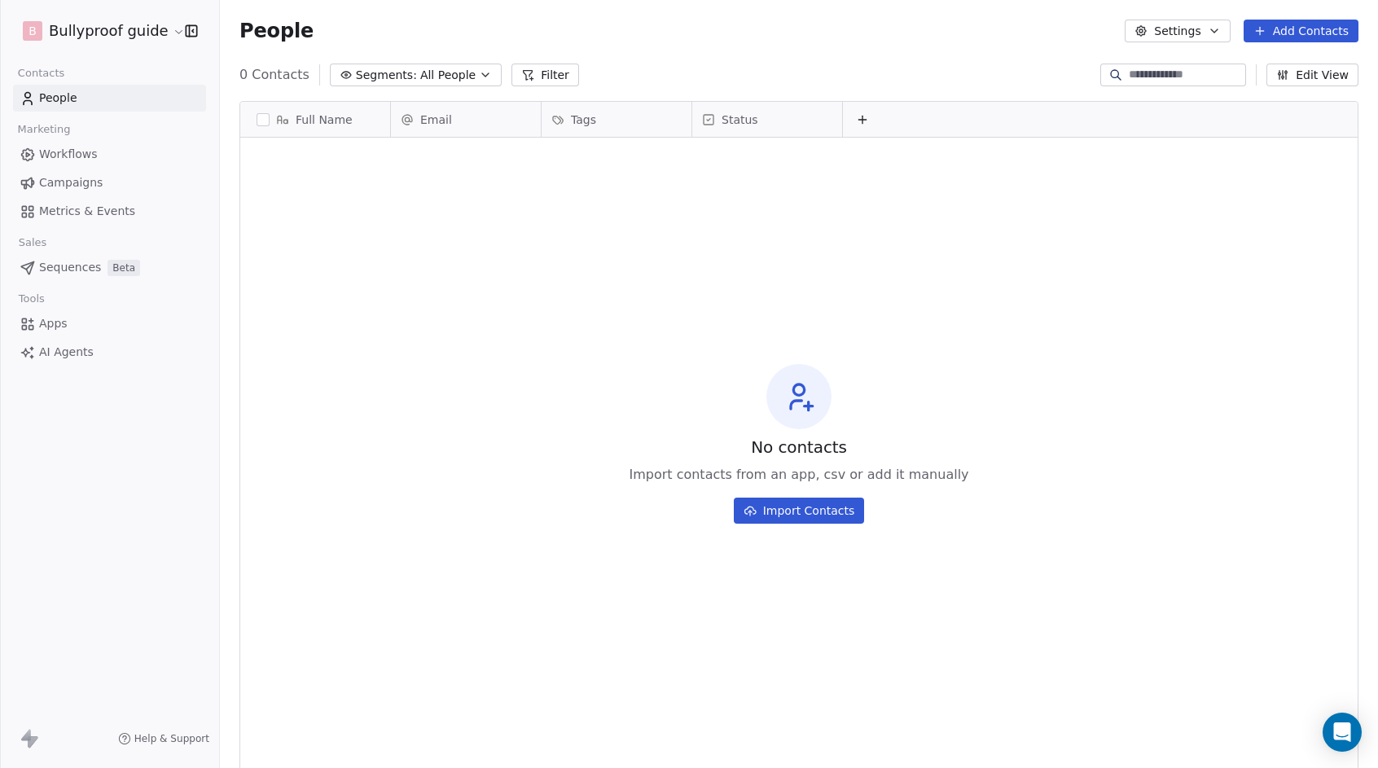
click at [165, 38] on html "B Bullyproof guide Contacts People Marketing Workflows Campaigns Metrics & Even…" at bounding box center [689, 384] width 1378 height 768
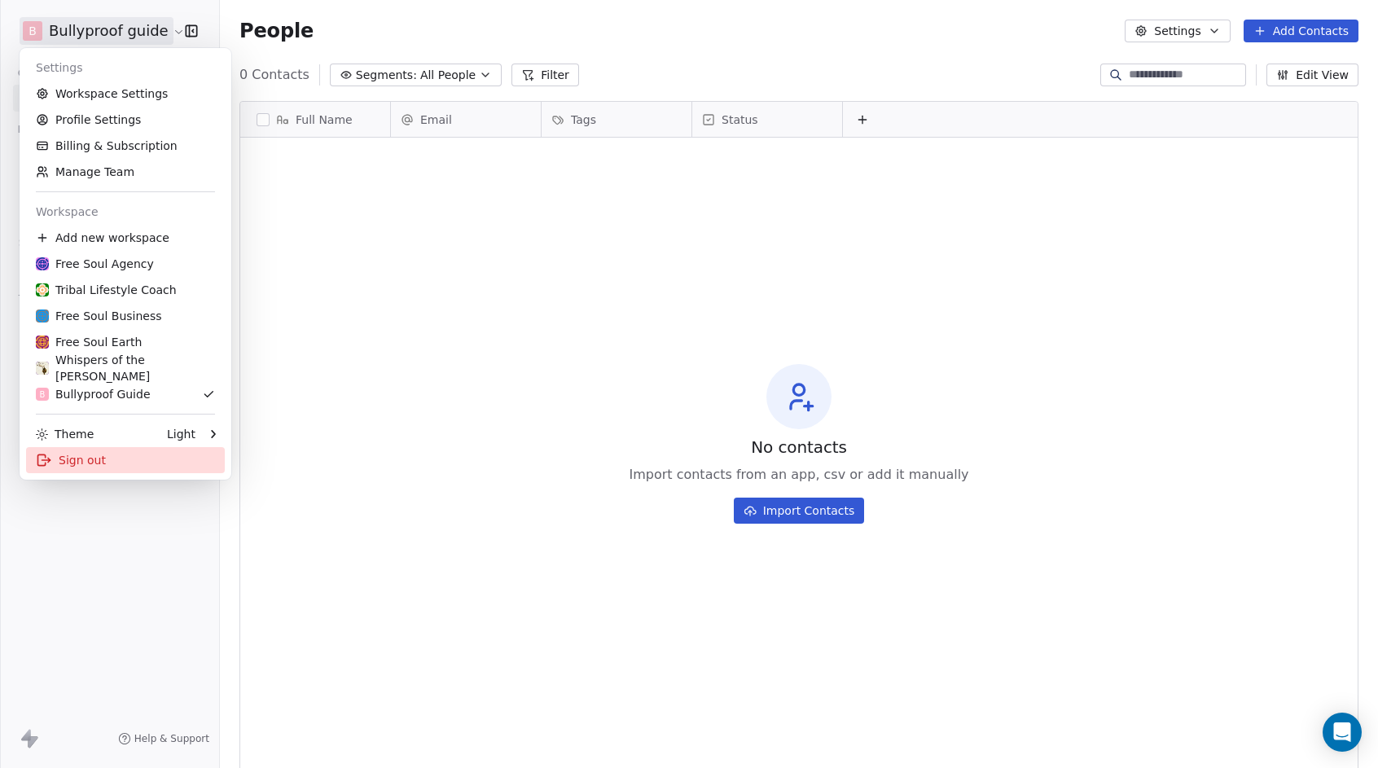
click at [51, 465] on icon at bounding box center [44, 460] width 16 height 16
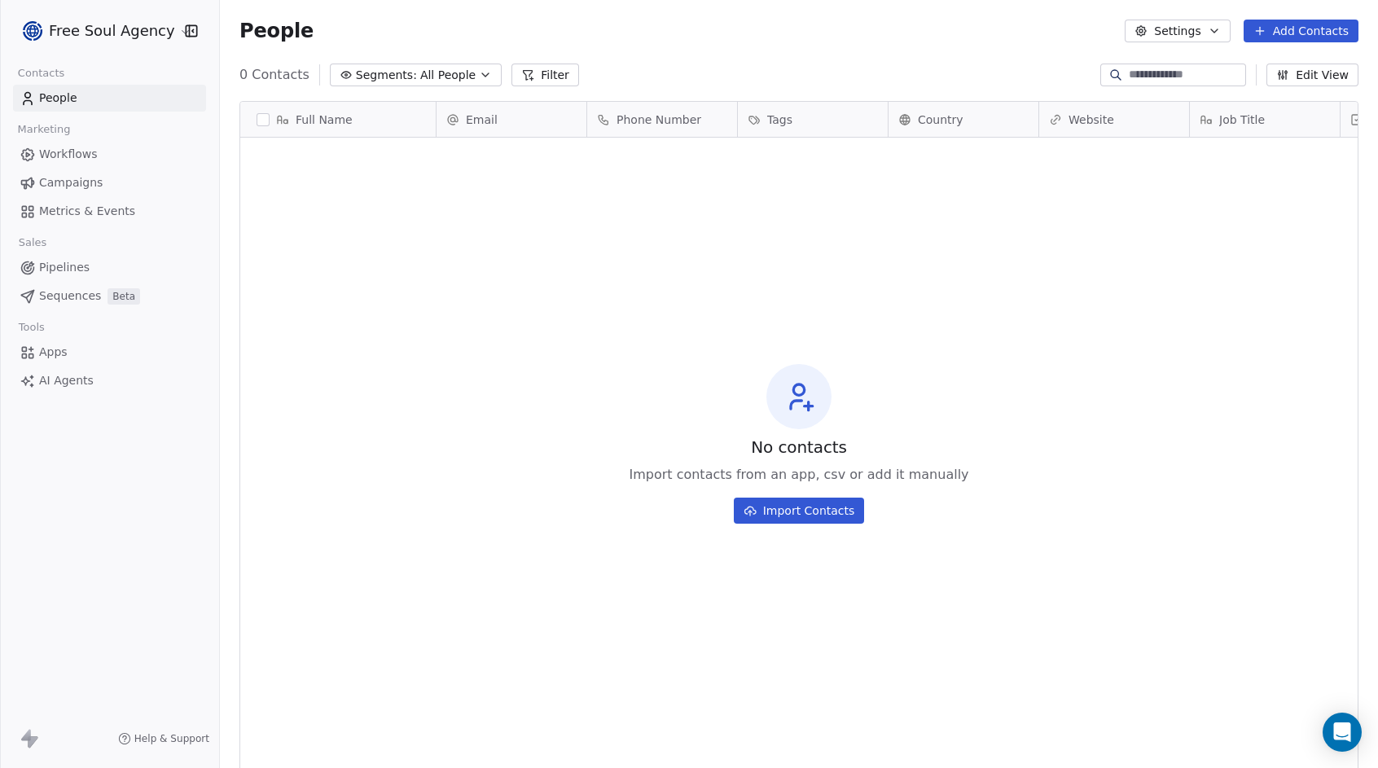
scroll to position [663, 1146]
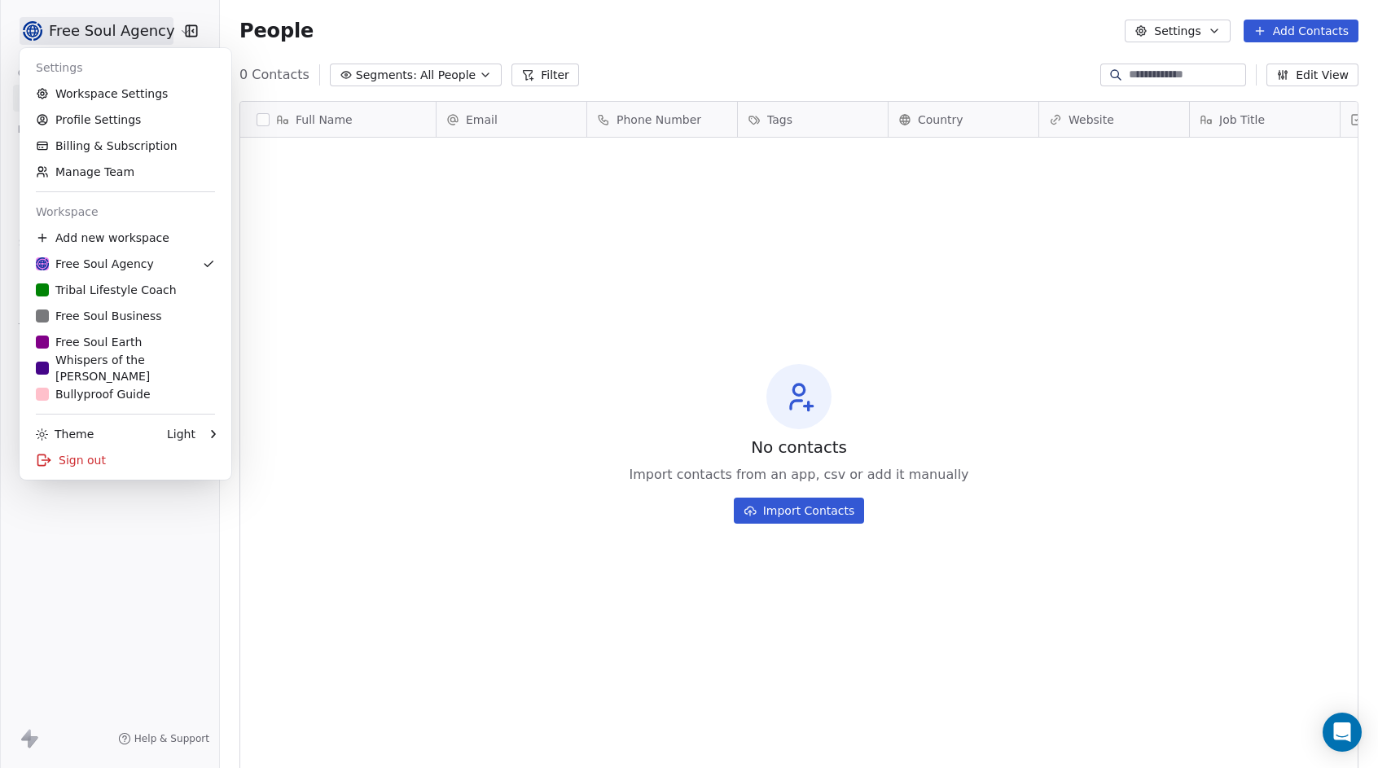
click at [168, 28] on html "Free Soul Agency Contacts People Marketing Workflows Campaigns Metrics & Events…" at bounding box center [689, 384] width 1378 height 768
click at [92, 398] on div "B Bullyproof Guide" at bounding box center [93, 394] width 115 height 16
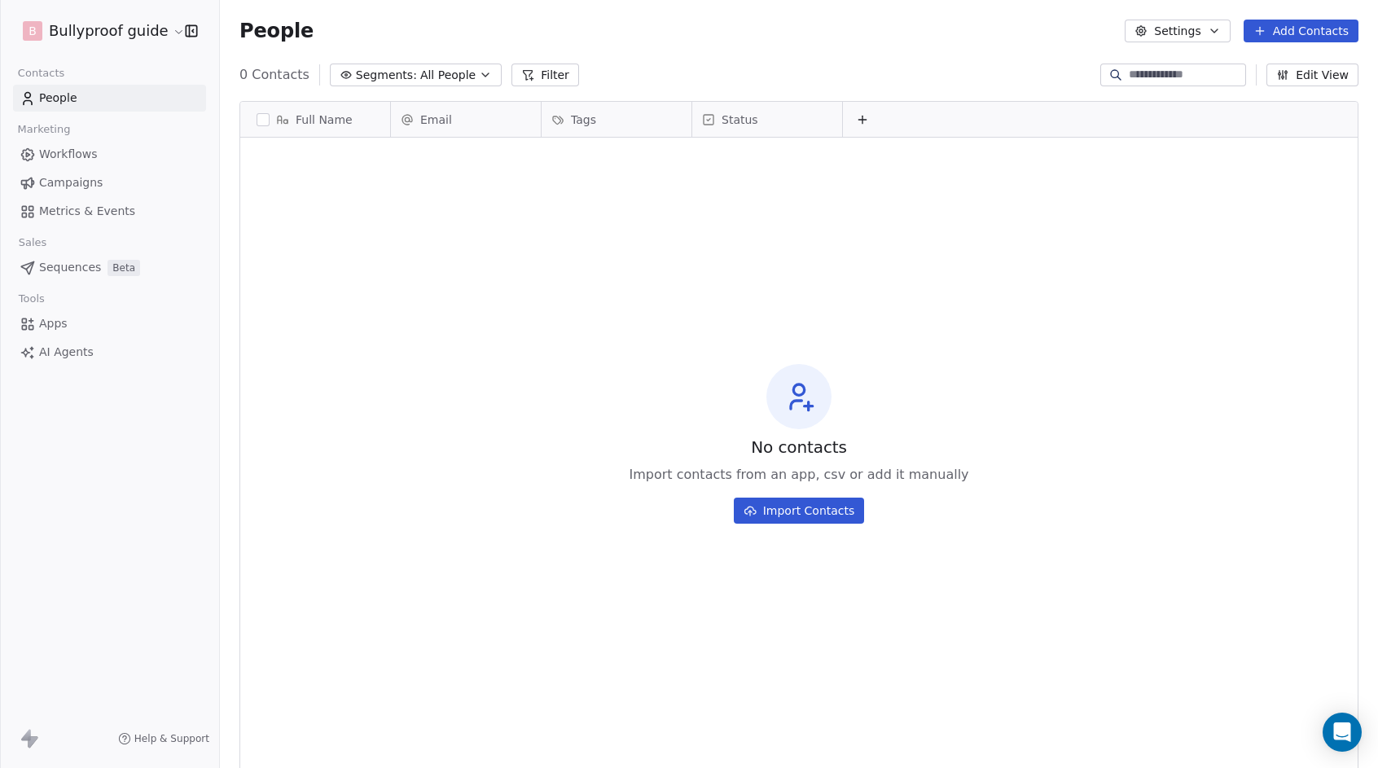
scroll to position [663, 1146]
click at [153, 30] on html "B Bullyproof guide Contacts People Marketing Workflows Campaigns Metrics & Even…" at bounding box center [689, 384] width 1378 height 768
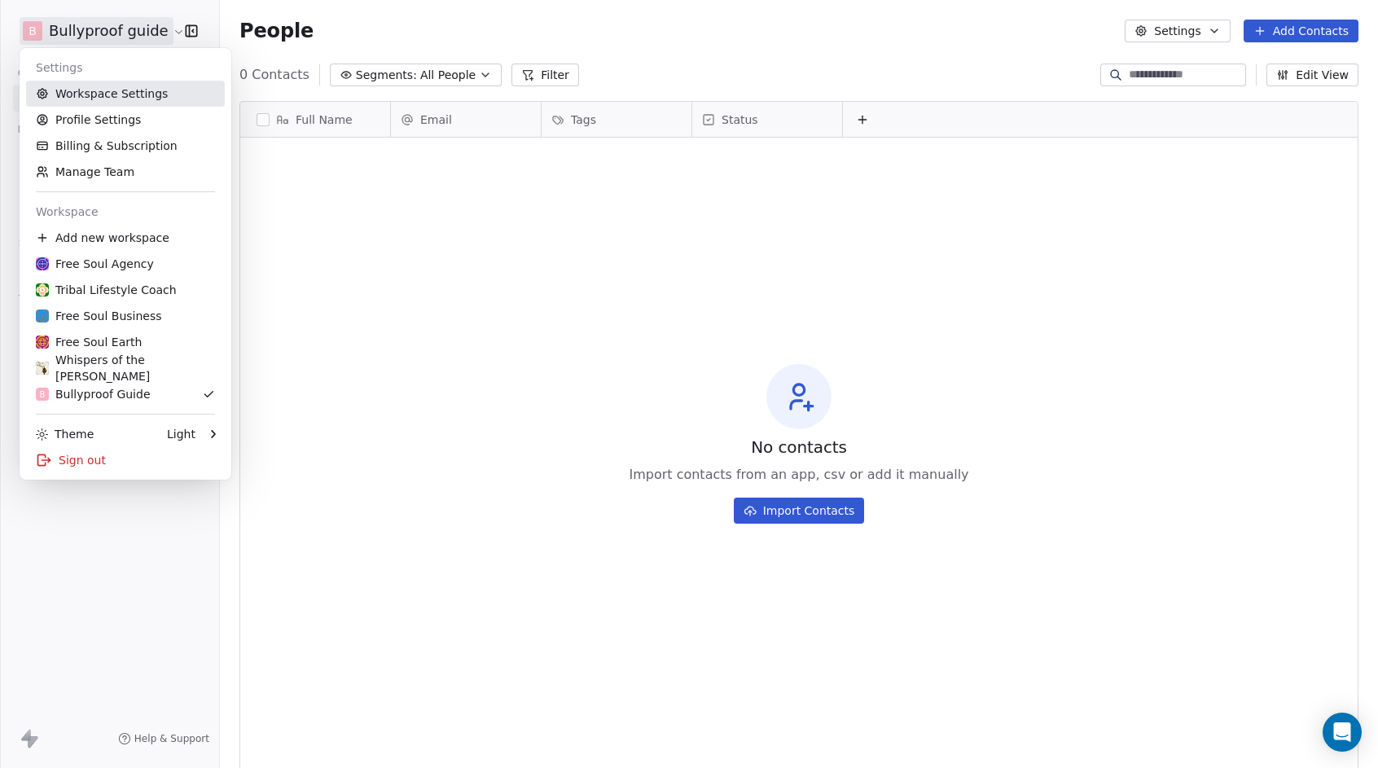
click at [108, 99] on link "Workspace Settings" at bounding box center [125, 94] width 199 height 26
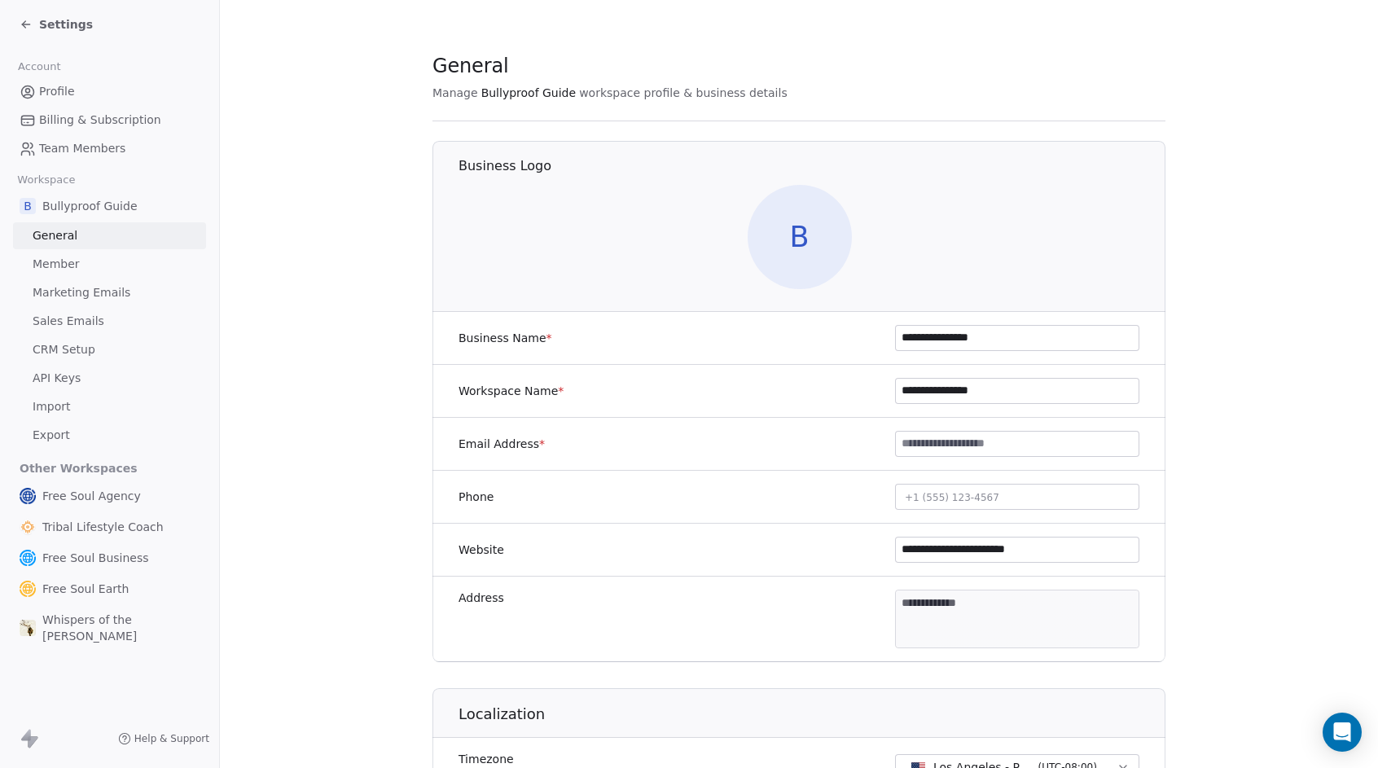
click at [778, 242] on span "B" at bounding box center [800, 237] width 104 height 104
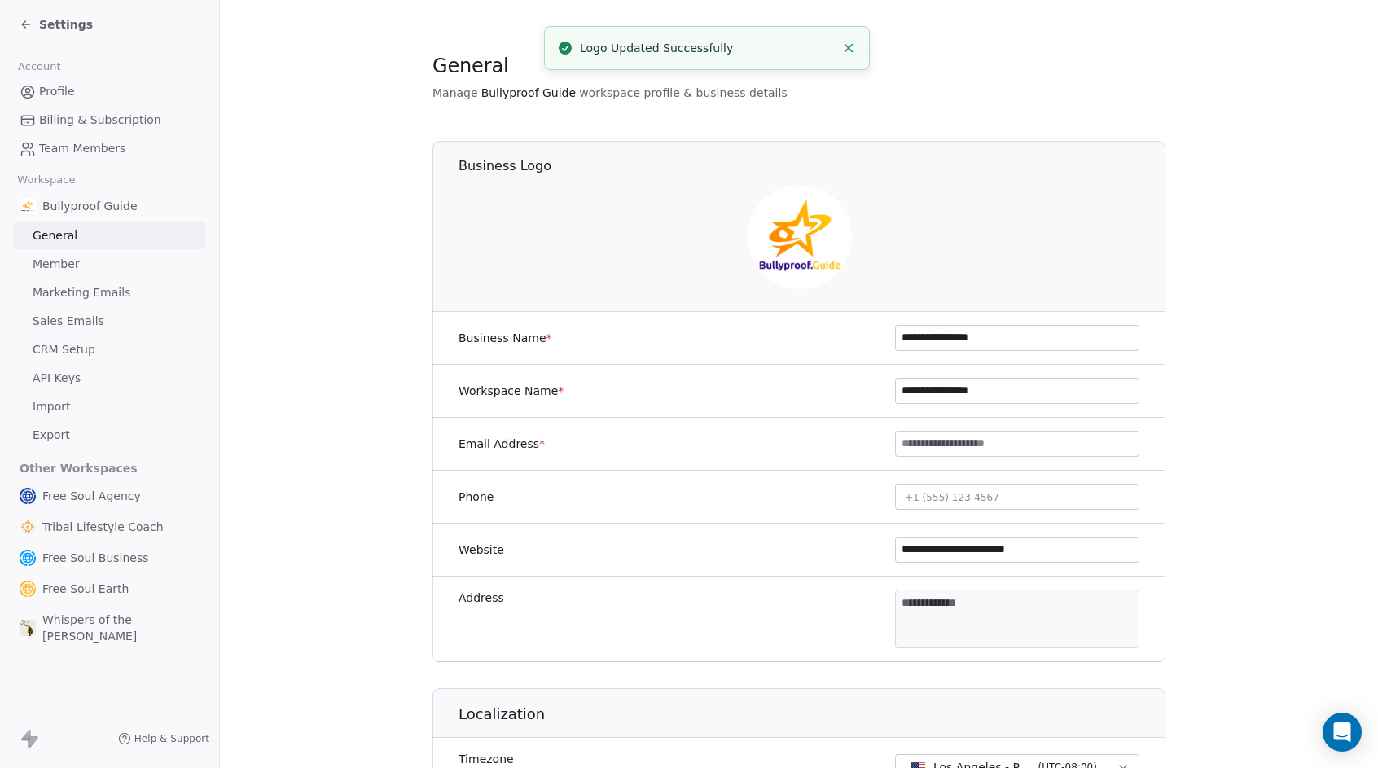
click at [849, 46] on line "Close toast" at bounding box center [848, 48] width 7 height 7
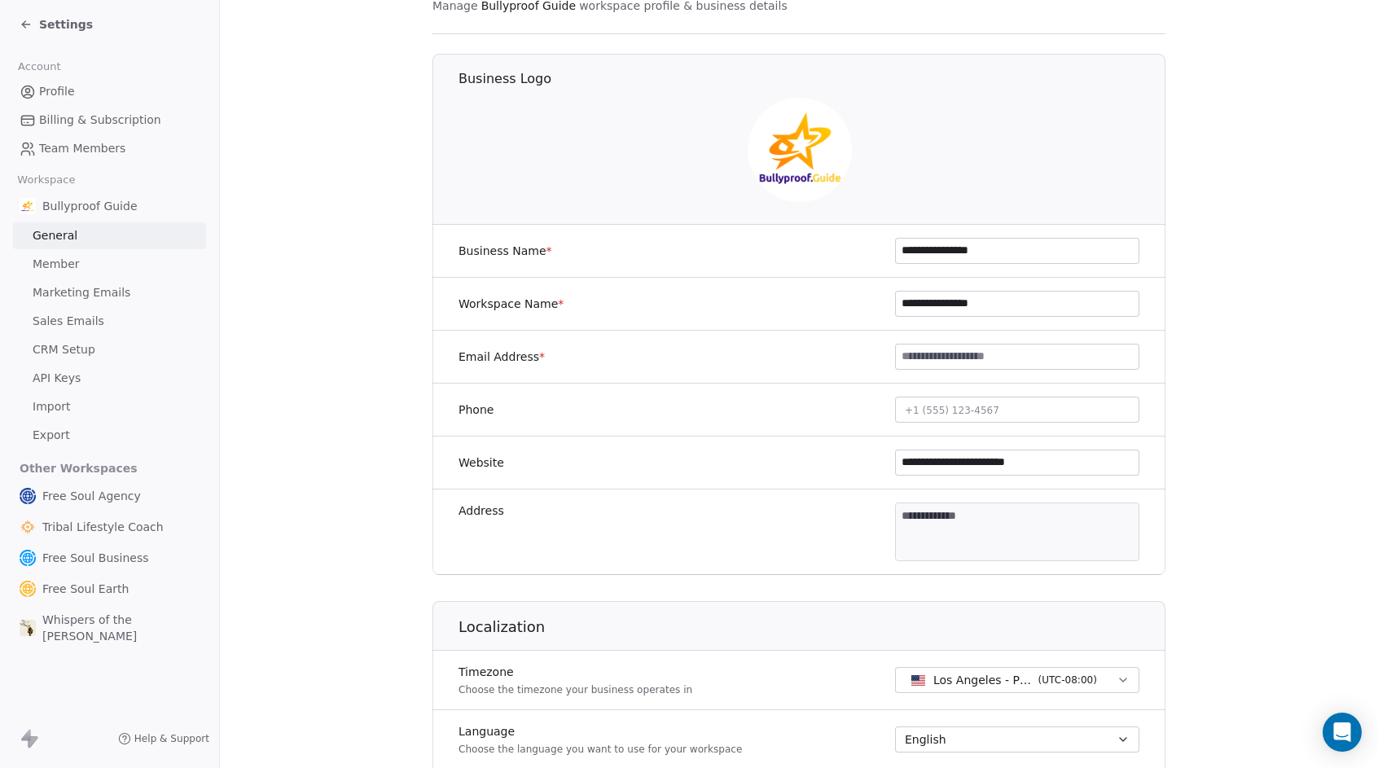
scroll to position [88, 0]
click at [954, 255] on input "**********" at bounding box center [1017, 250] width 243 height 24
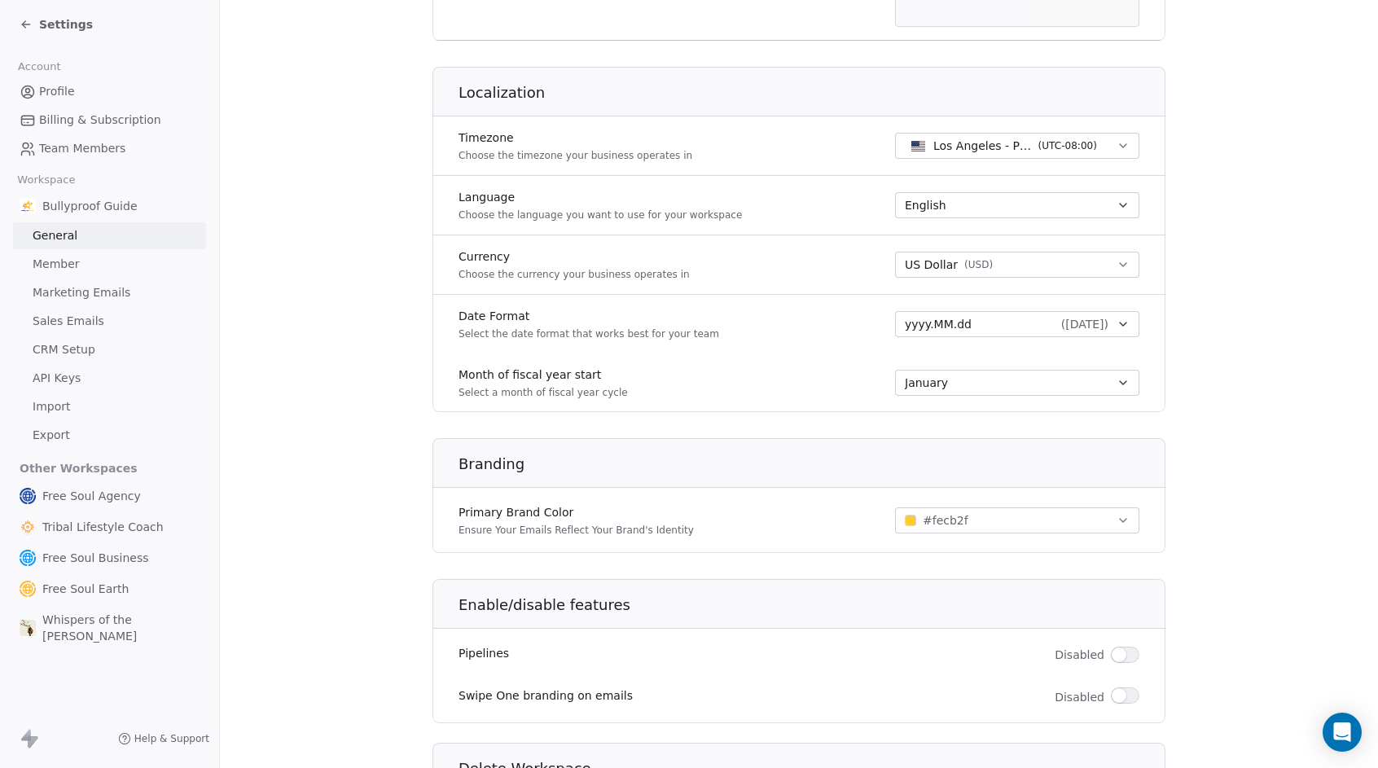
scroll to position [757, 0]
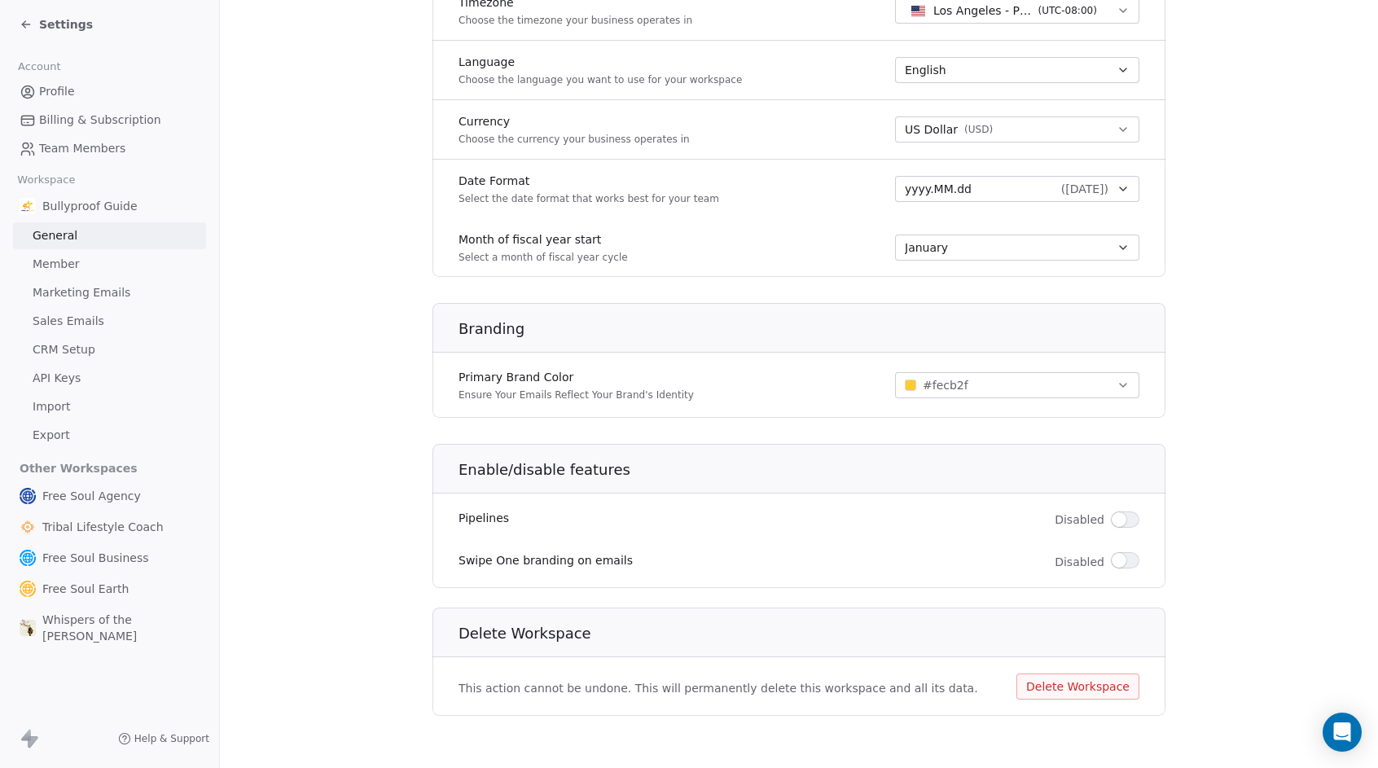
type input "**********"
click at [68, 258] on span "Member" at bounding box center [56, 264] width 47 height 17
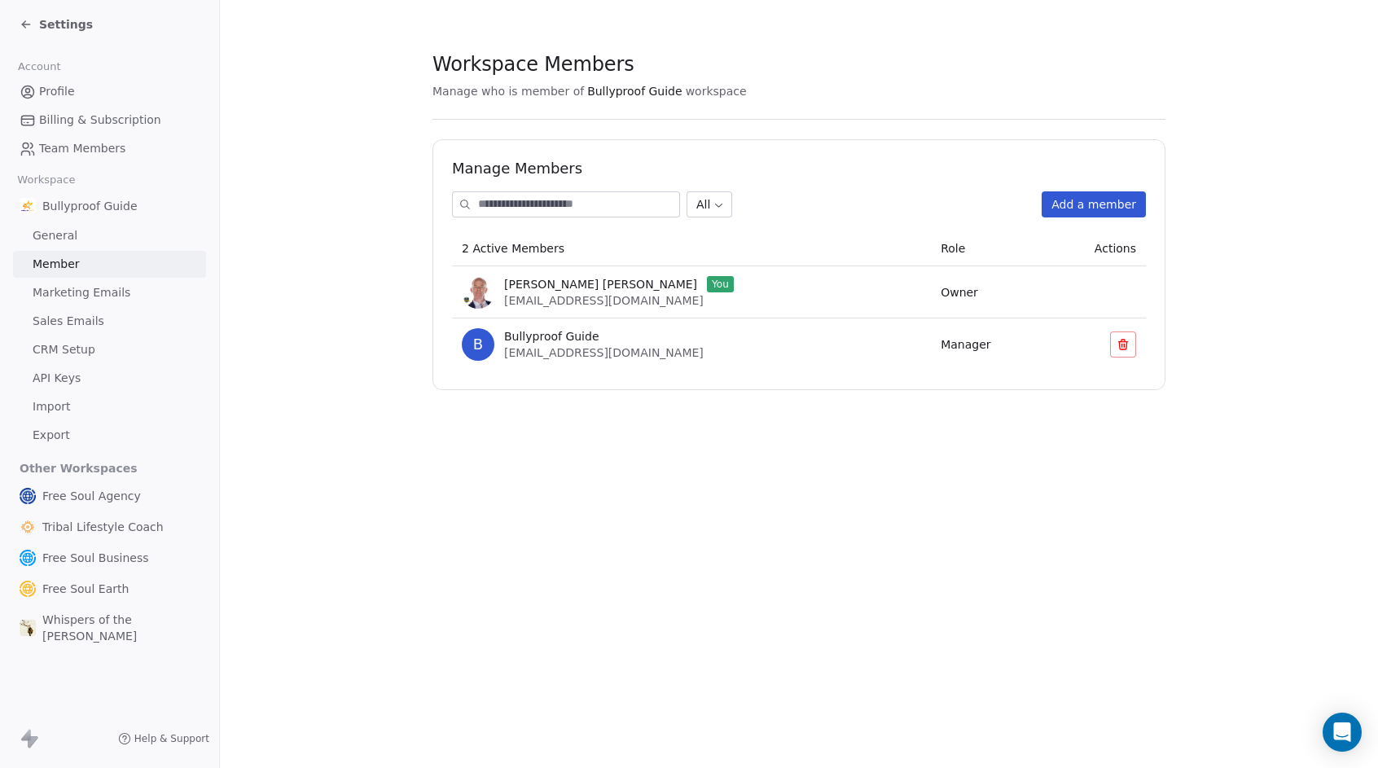
click at [104, 294] on span "Marketing Emails" at bounding box center [82, 292] width 98 height 17
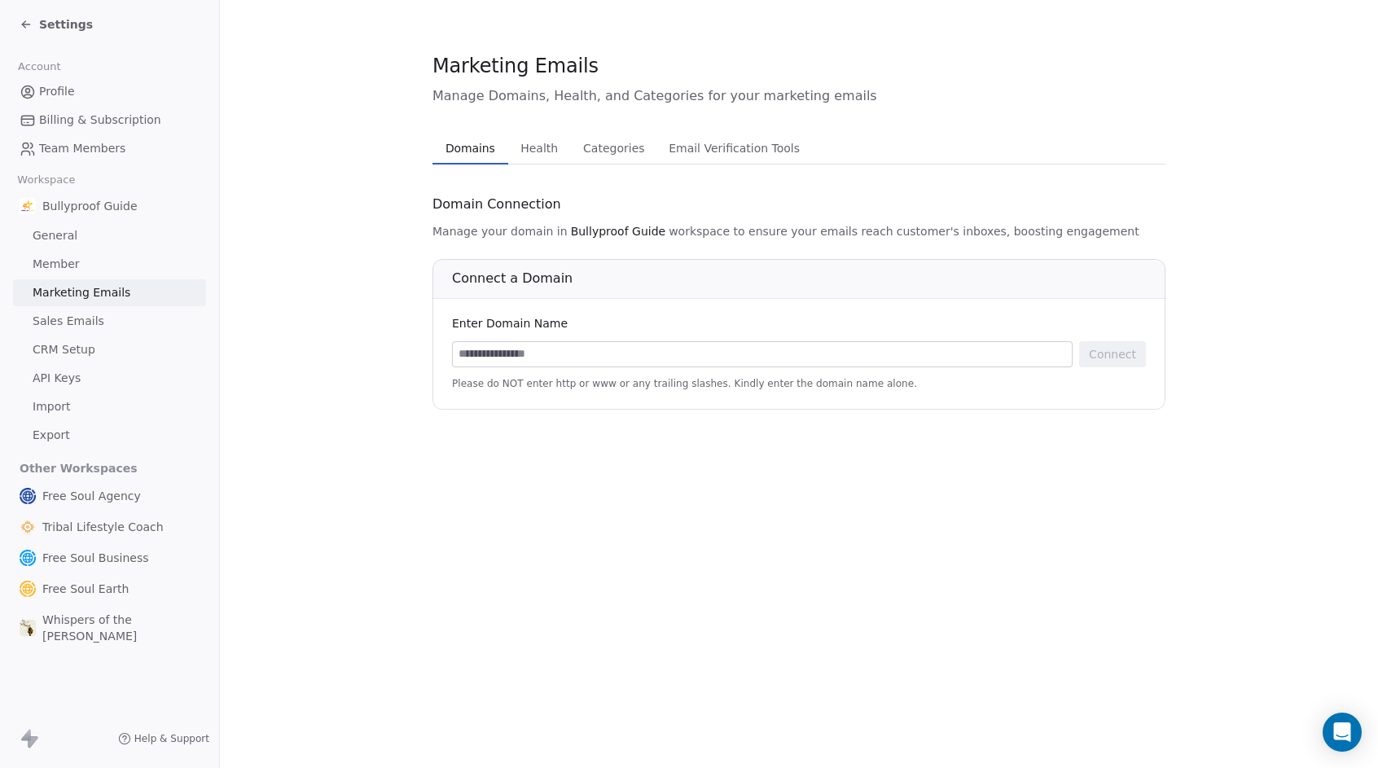
click at [538, 351] on input at bounding box center [762, 354] width 619 height 24
type input "**********"
click at [1127, 348] on button "Connect" at bounding box center [1112, 354] width 67 height 26
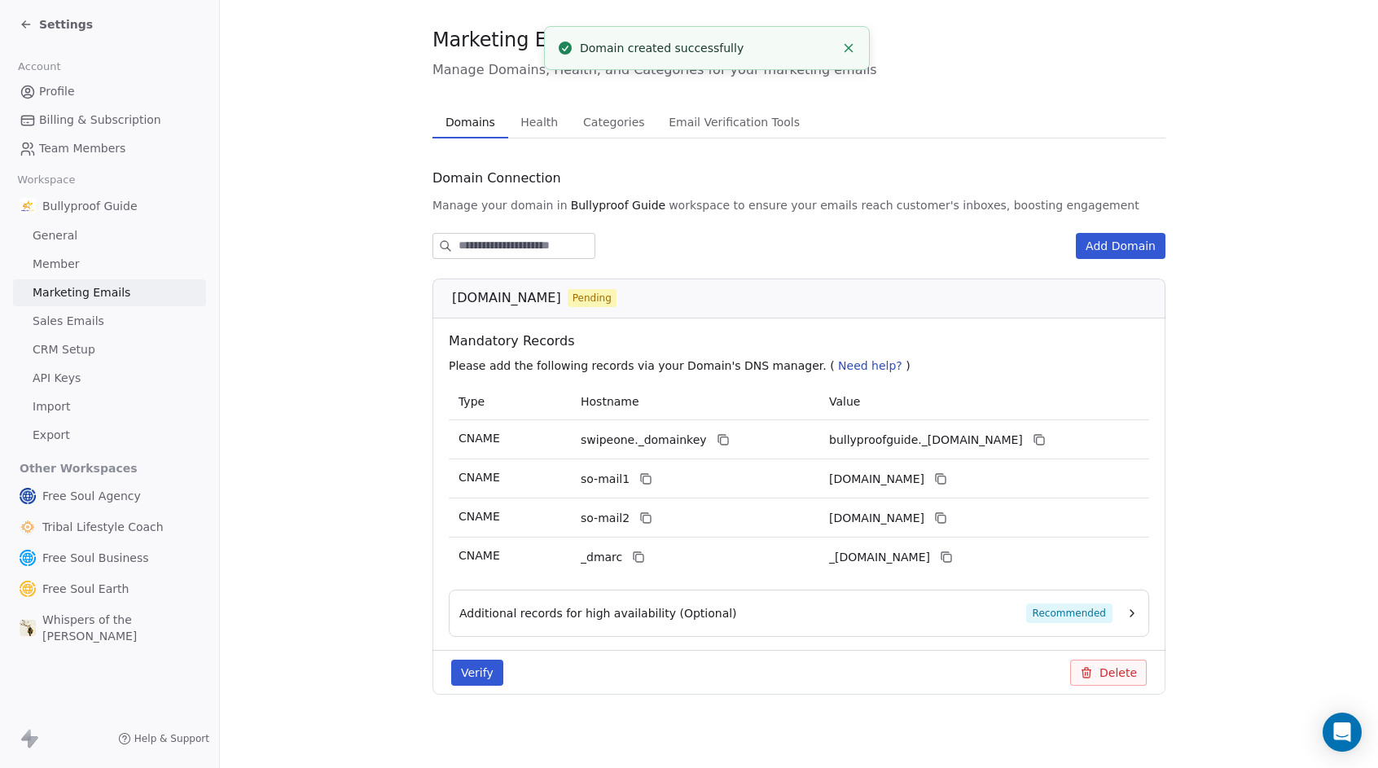
scroll to position [31, 0]
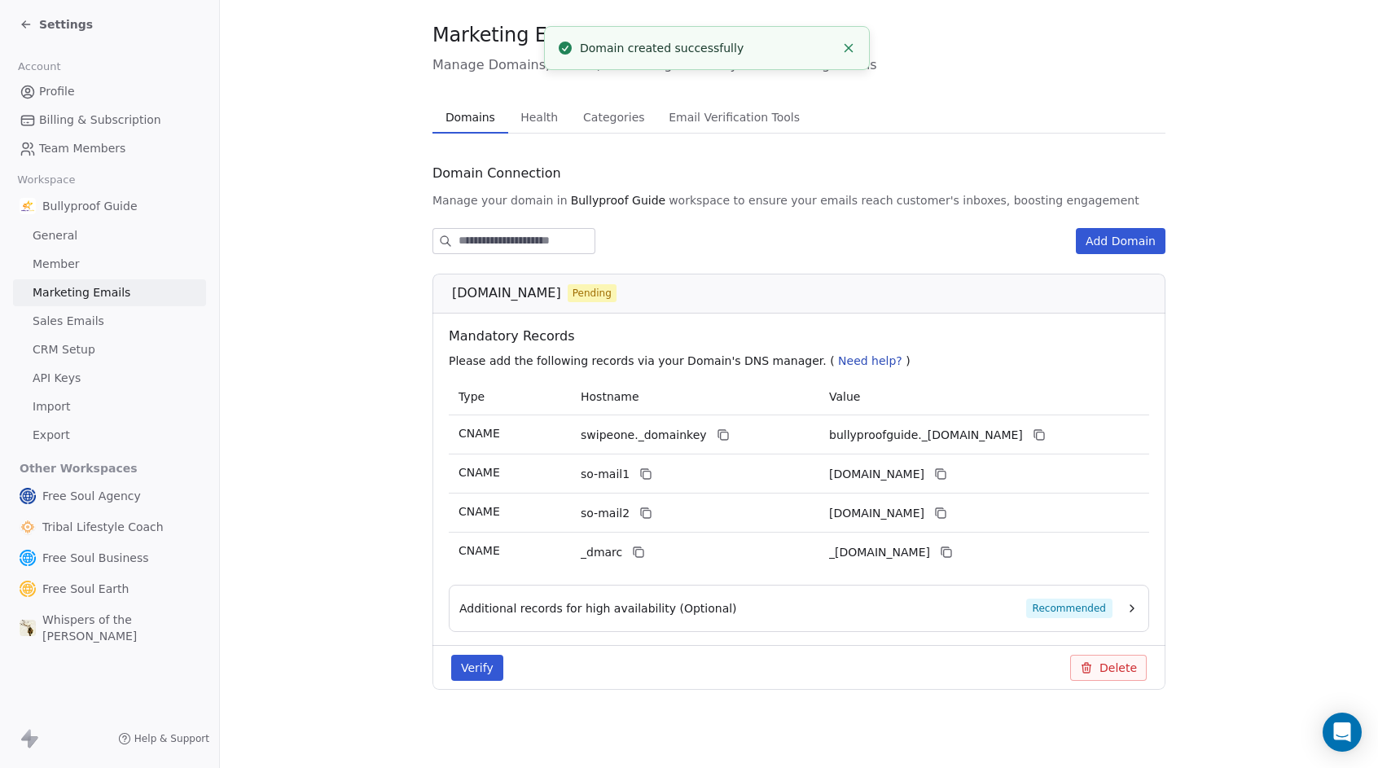
click at [1070, 609] on span "Recommended" at bounding box center [1069, 609] width 86 height 20
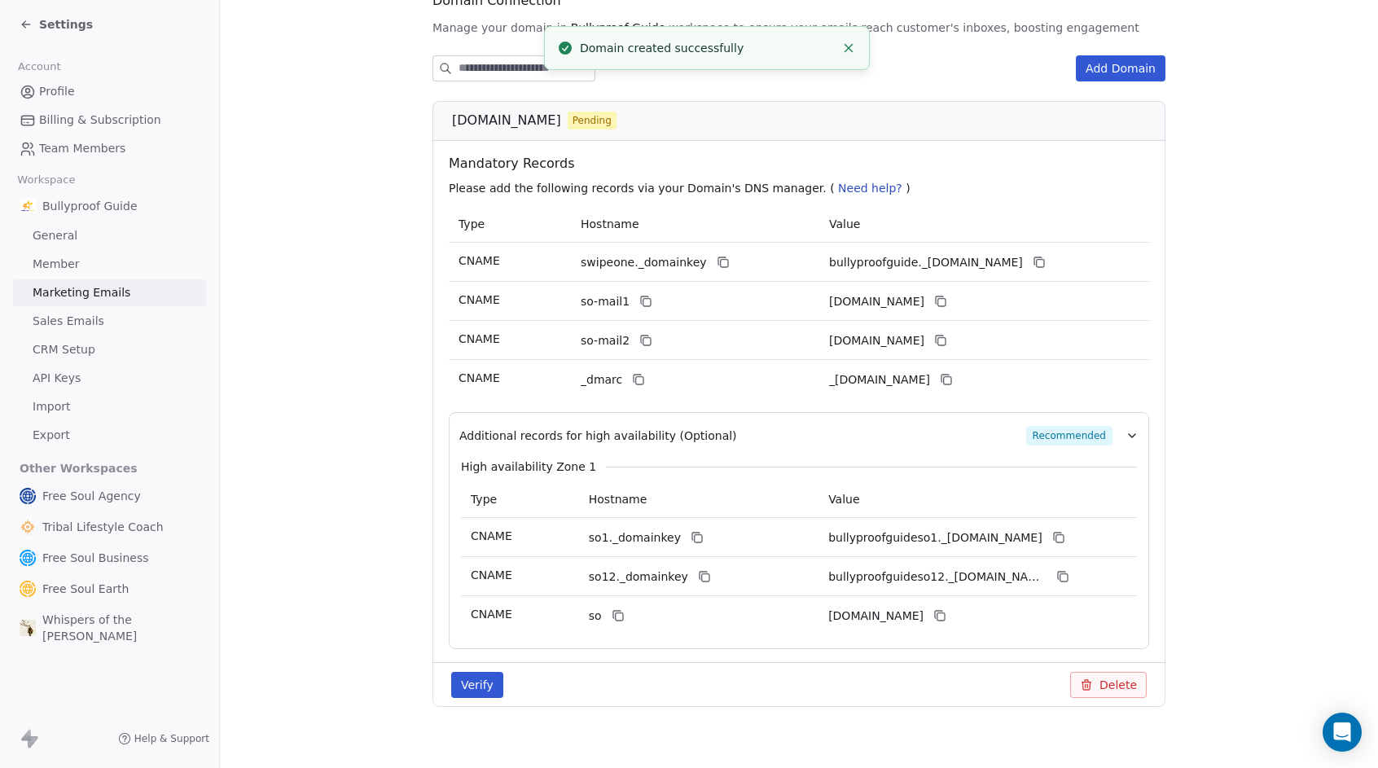
scroll to position [221, 0]
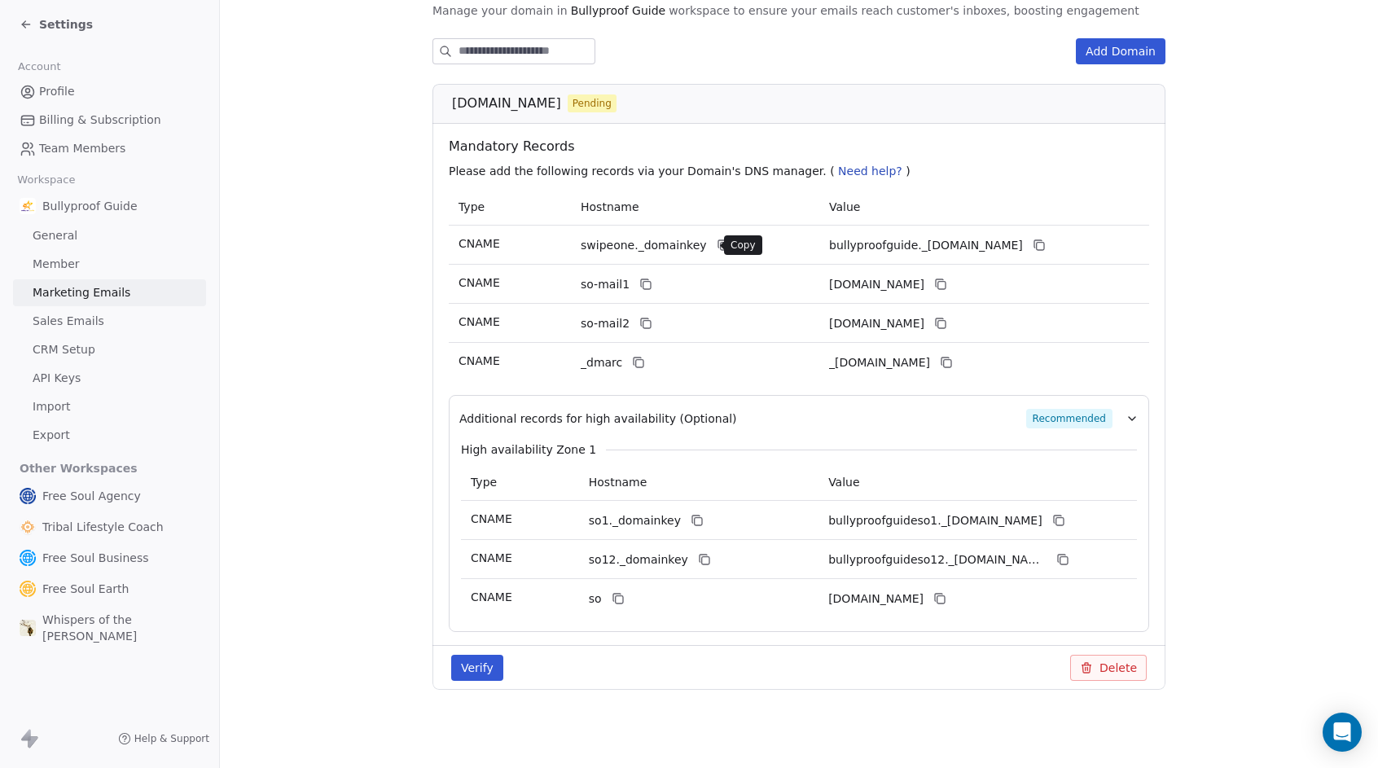
click at [717, 245] on icon at bounding box center [723, 245] width 13 height 13
click at [1046, 244] on icon at bounding box center [1039, 245] width 13 height 13
click at [639, 287] on icon at bounding box center [645, 284] width 13 height 13
click at [947, 284] on icon at bounding box center [940, 284] width 13 height 13
drag, startPoint x: 639, startPoint y: 323, endPoint x: 754, endPoint y: 278, distance: 123.6
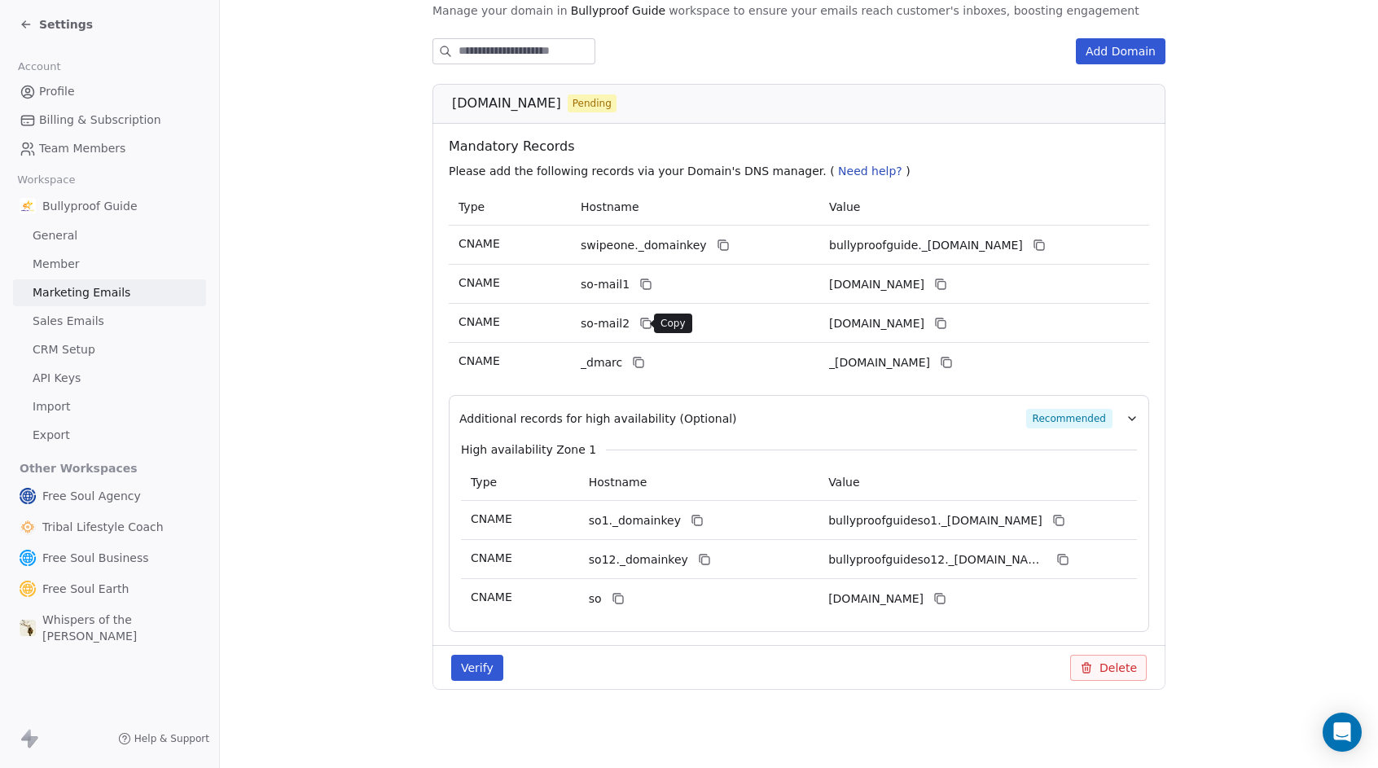
click at [639, 323] on icon at bounding box center [645, 323] width 13 height 13
click at [947, 326] on icon at bounding box center [940, 323] width 13 height 13
click at [636, 362] on icon at bounding box center [639, 363] width 7 height 7
click at [953, 360] on icon at bounding box center [946, 362] width 13 height 13
click at [691, 523] on icon at bounding box center [697, 520] width 13 height 13
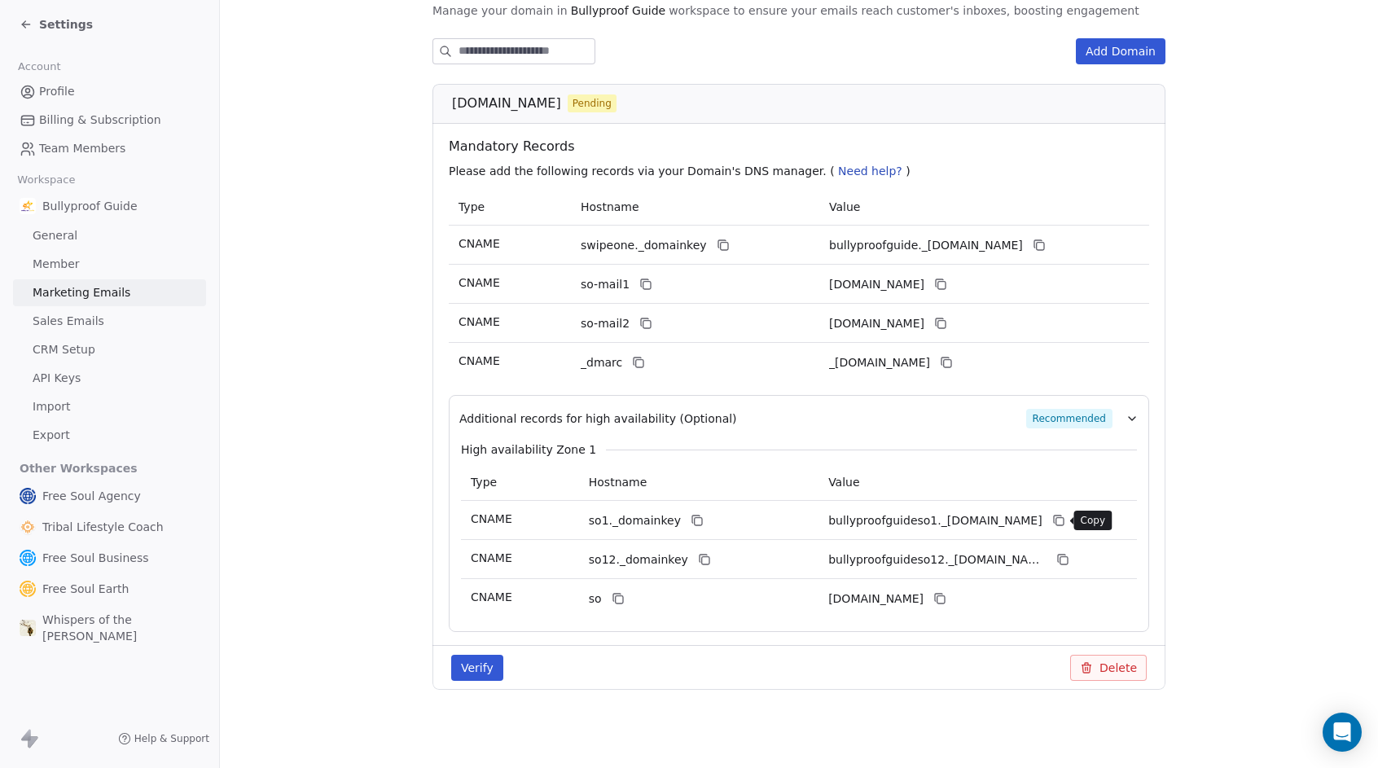
click at [1059, 520] on icon at bounding box center [1058, 520] width 13 height 13
click at [698, 561] on icon at bounding box center [704, 559] width 13 height 13
click at [1058, 520] on icon at bounding box center [1058, 520] width 13 height 13
click at [617, 602] on icon at bounding box center [618, 598] width 13 height 13
click at [946, 600] on icon at bounding box center [939, 598] width 13 height 13
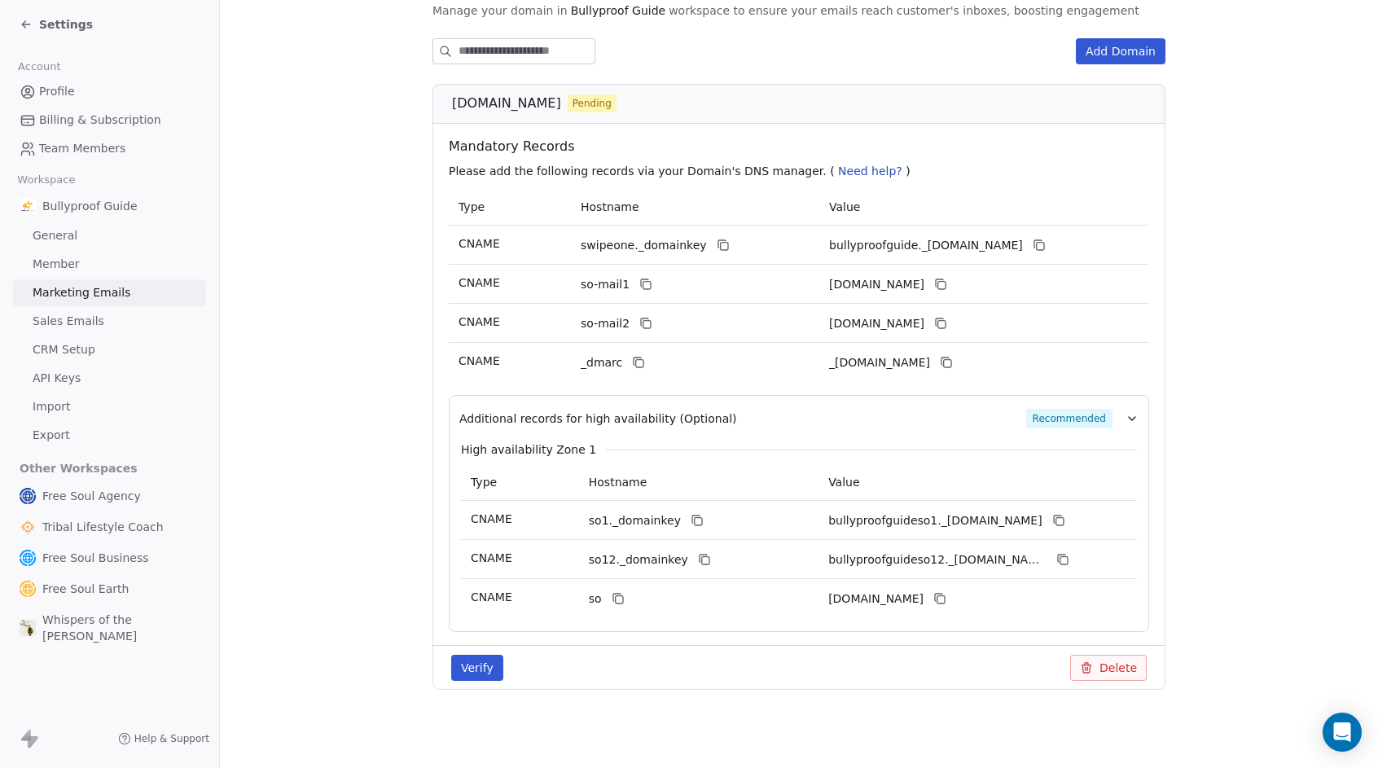
click at [476, 668] on button "Verify" at bounding box center [477, 668] width 52 height 26
click at [849, 50] on icon "Close toast" at bounding box center [848, 48] width 15 height 15
click at [481, 669] on button "Verify" at bounding box center [477, 668] width 52 height 26
click at [358, 426] on section "Marketing Emails Manage Domains, Health, and Categories for your marketing emai…" at bounding box center [799, 273] width 1158 height 989
click at [953, 365] on icon at bounding box center [946, 362] width 13 height 13
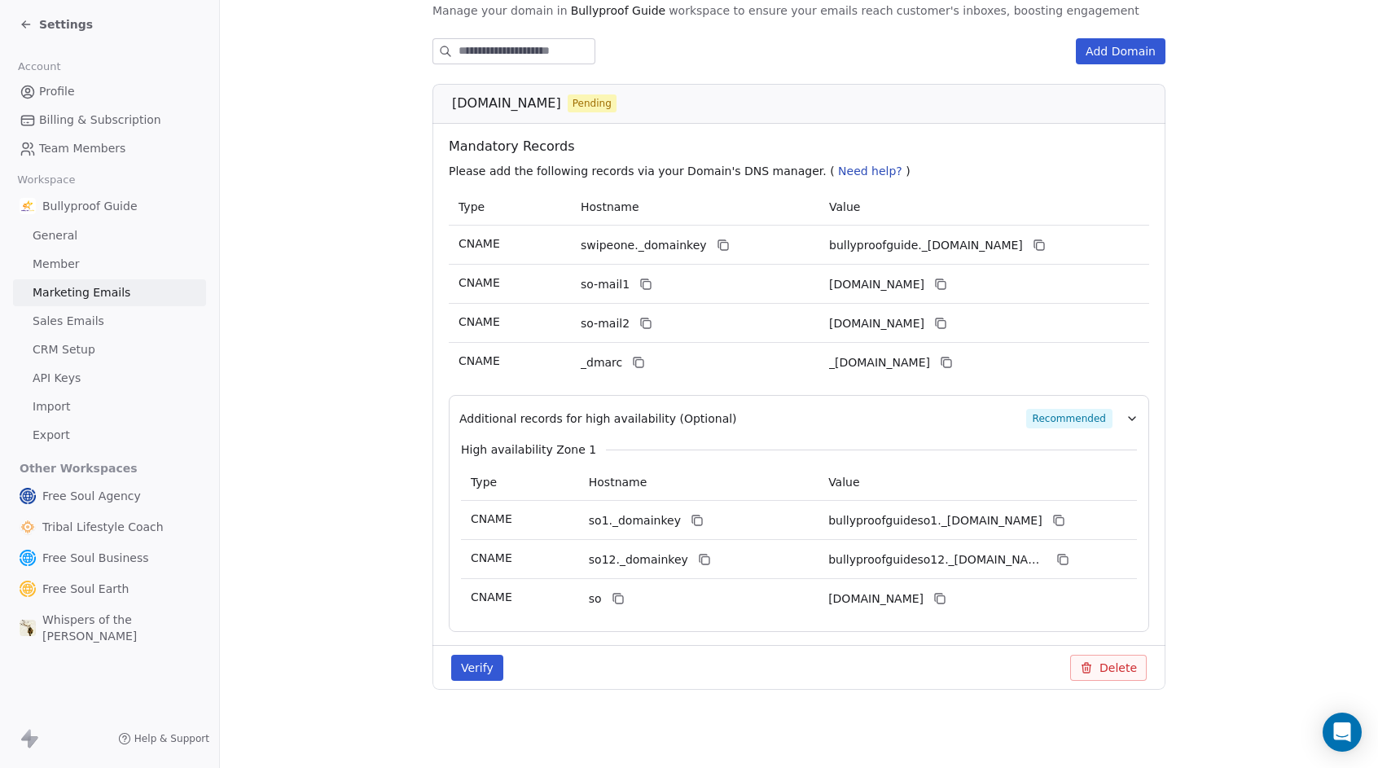
click at [485, 669] on button "Verify" at bounding box center [477, 668] width 52 height 26
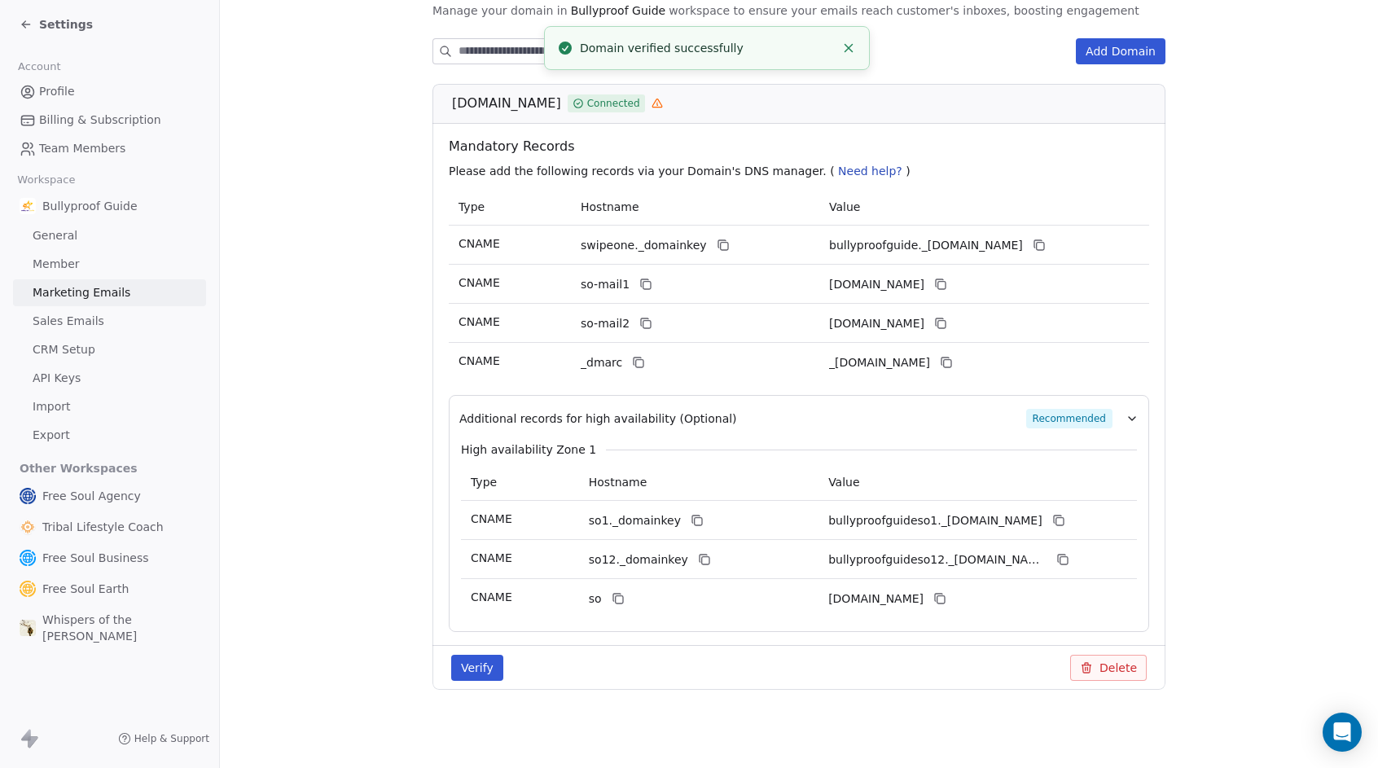
click at [289, 415] on section "Marketing Emails Manage Domains, Health, and Categories for your marketing emai…" at bounding box center [799, 273] width 1158 height 989
click at [482, 663] on button "Verify" at bounding box center [477, 668] width 52 height 26
click at [853, 46] on icon "Close toast" at bounding box center [848, 48] width 15 height 15
click at [465, 672] on button "Verify" at bounding box center [477, 668] width 52 height 26
click at [848, 45] on icon "Close toast" at bounding box center [848, 48] width 15 height 15
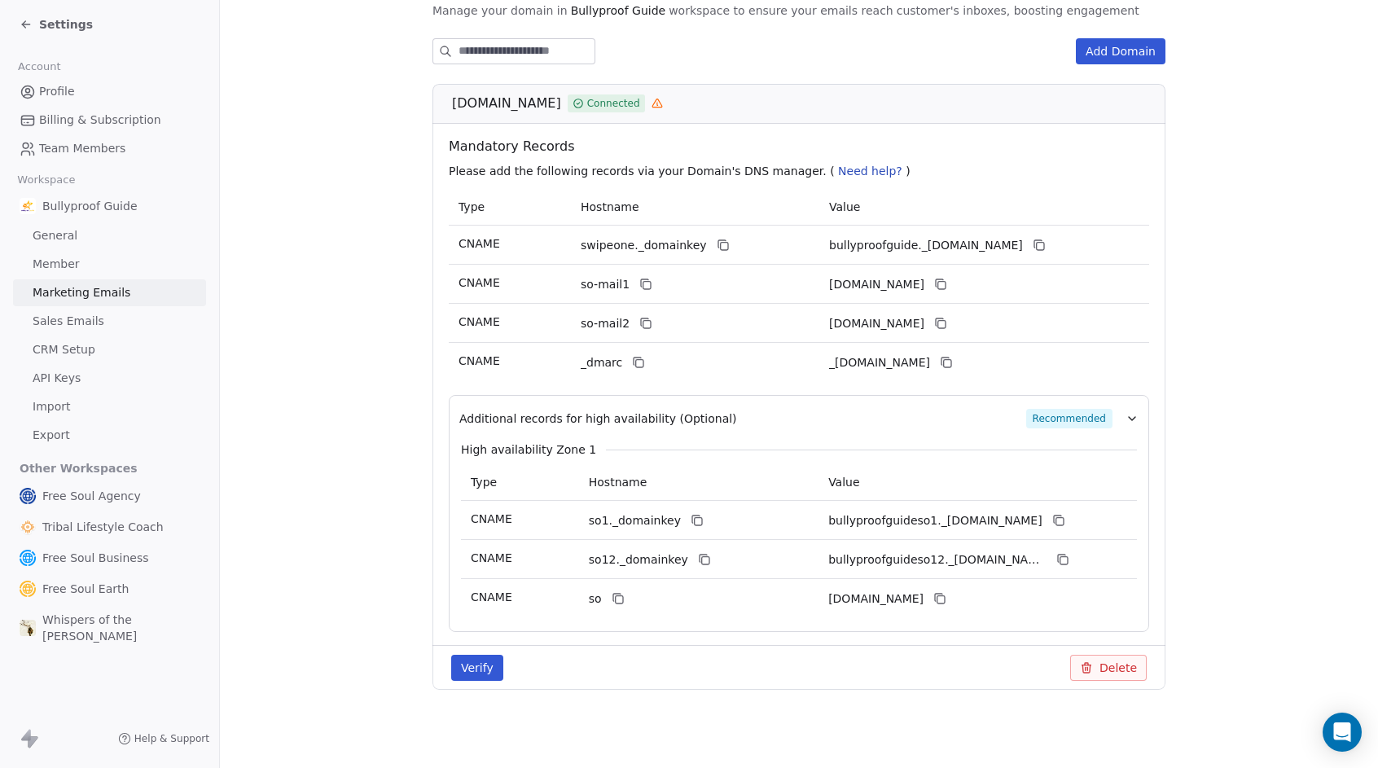
click at [72, 24] on span "Settings" at bounding box center [66, 24] width 54 height 16
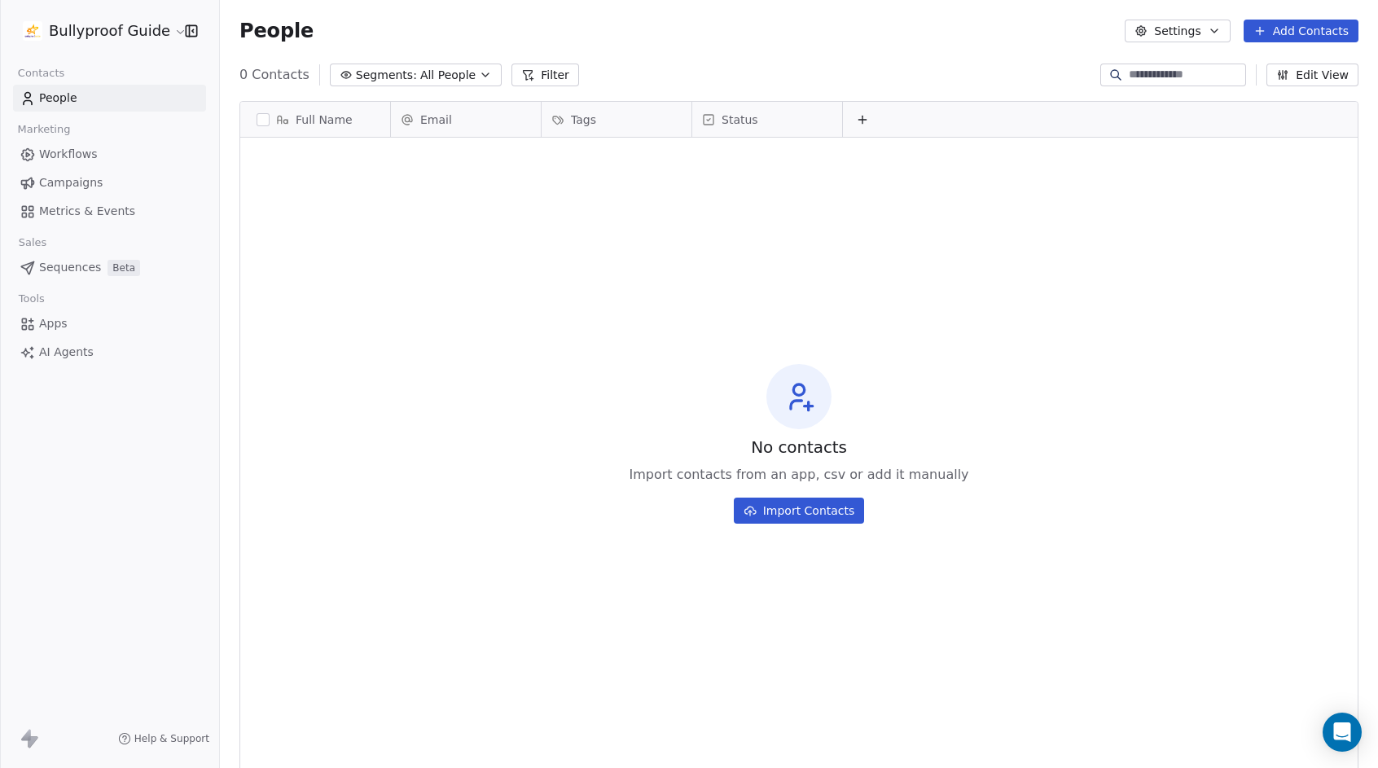
scroll to position [663, 1146]
